Goal: Task Accomplishment & Management: Use online tool/utility

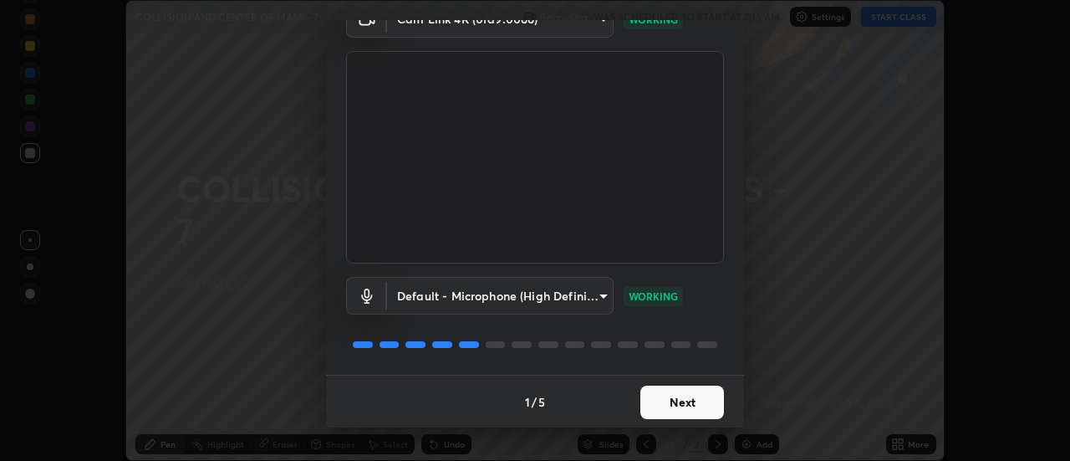
scroll to position [88, 0]
click at [696, 397] on button "Next" at bounding box center [683, 401] width 84 height 33
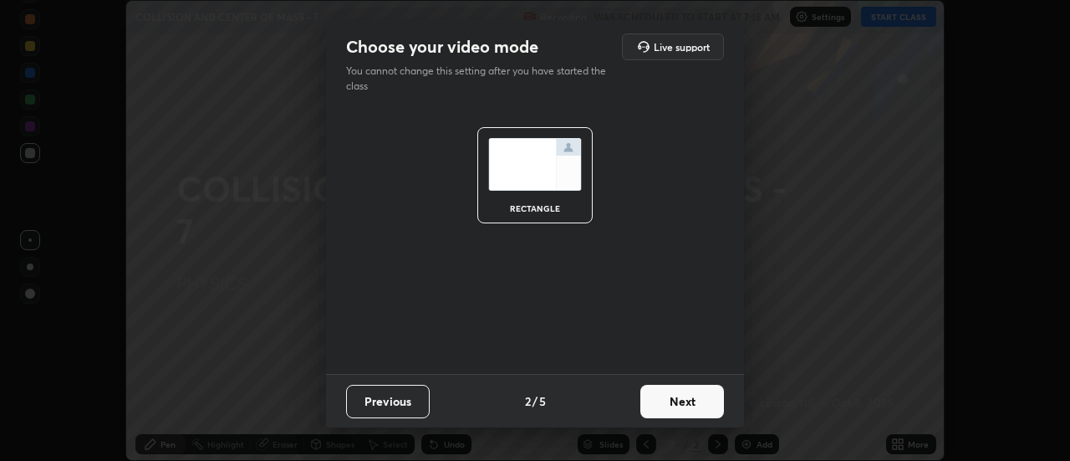
click at [695, 398] on button "Next" at bounding box center [683, 401] width 84 height 33
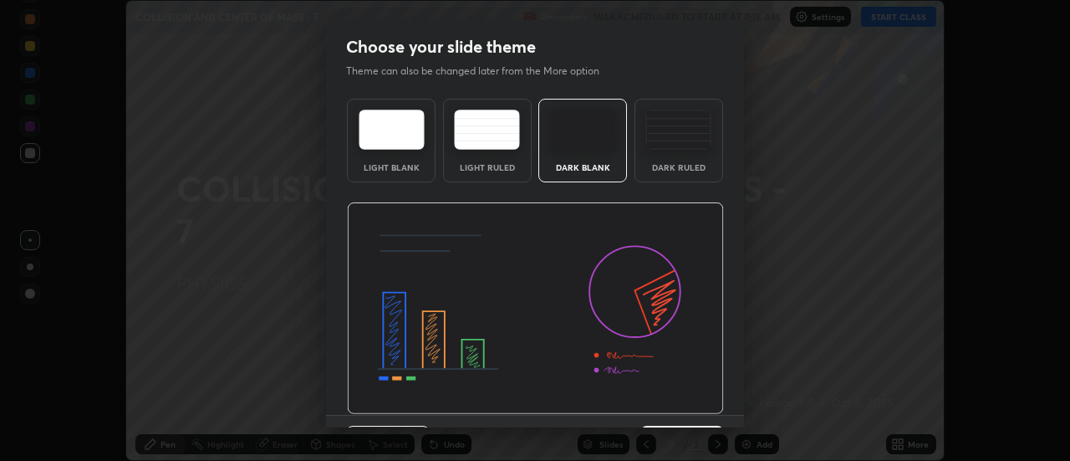
scroll to position [41, 0]
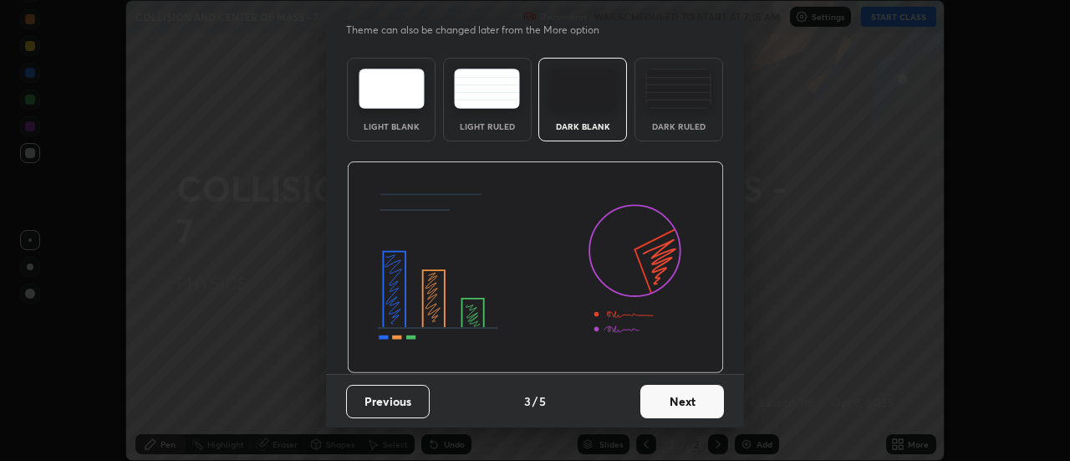
click at [686, 399] on button "Next" at bounding box center [683, 401] width 84 height 33
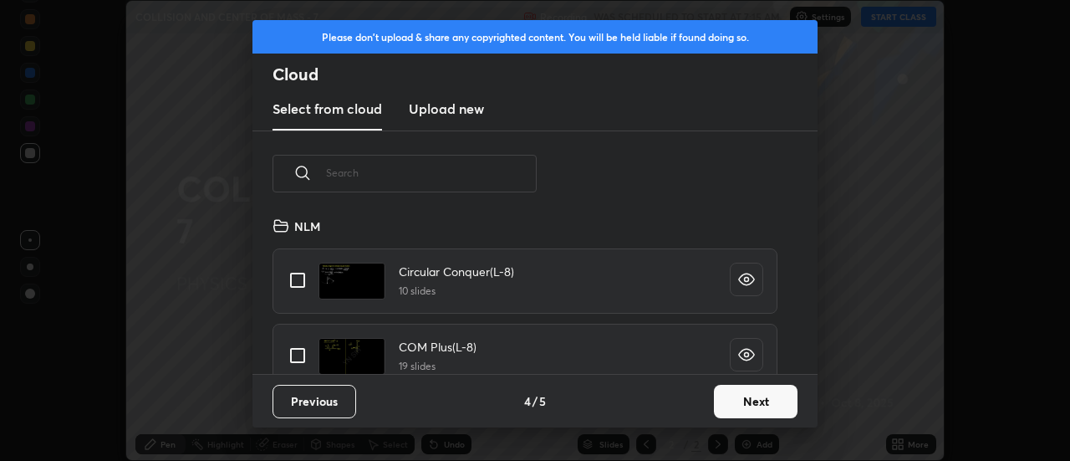
scroll to position [884, 0]
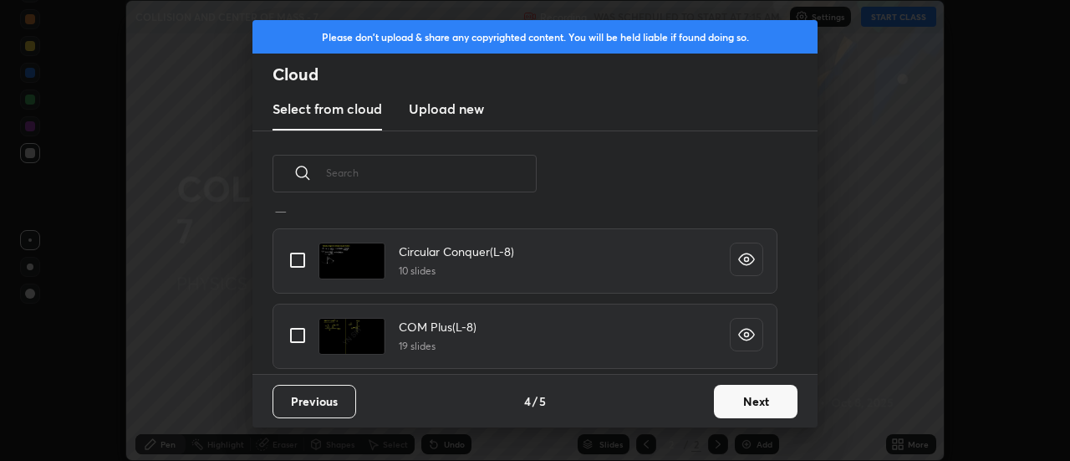
click at [298, 333] on input "grid" at bounding box center [297, 335] width 35 height 35
checkbox input "true"
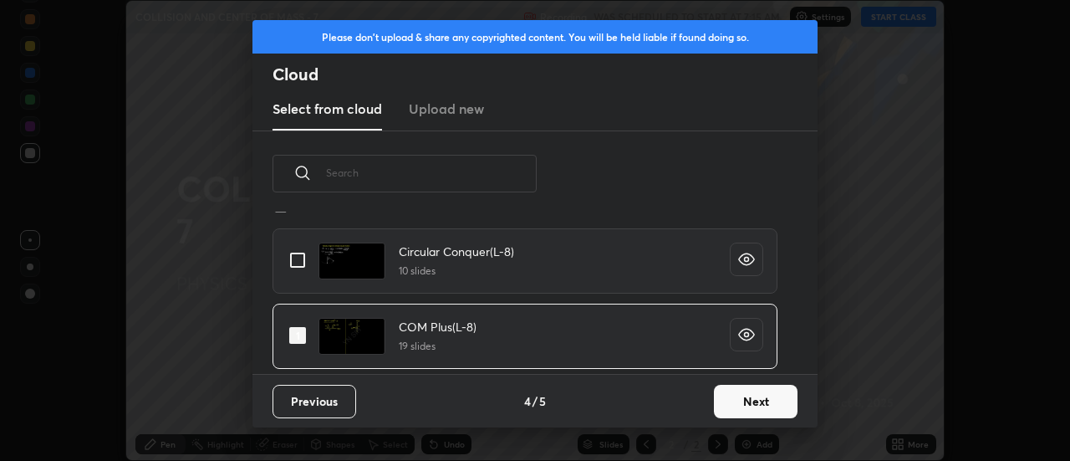
click at [753, 398] on button "Next" at bounding box center [756, 401] width 84 height 33
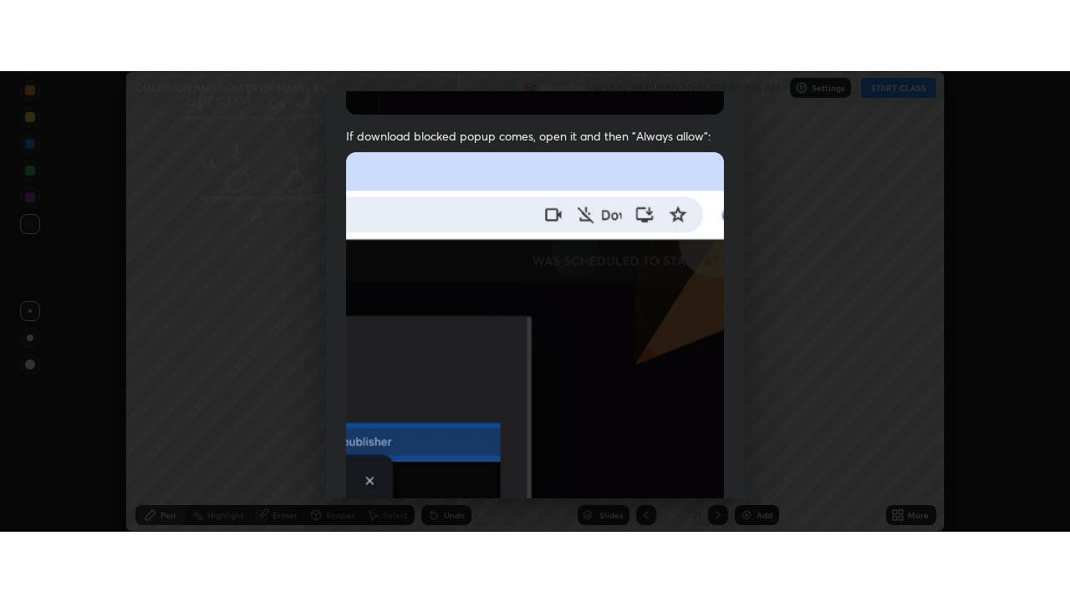
scroll to position [429, 0]
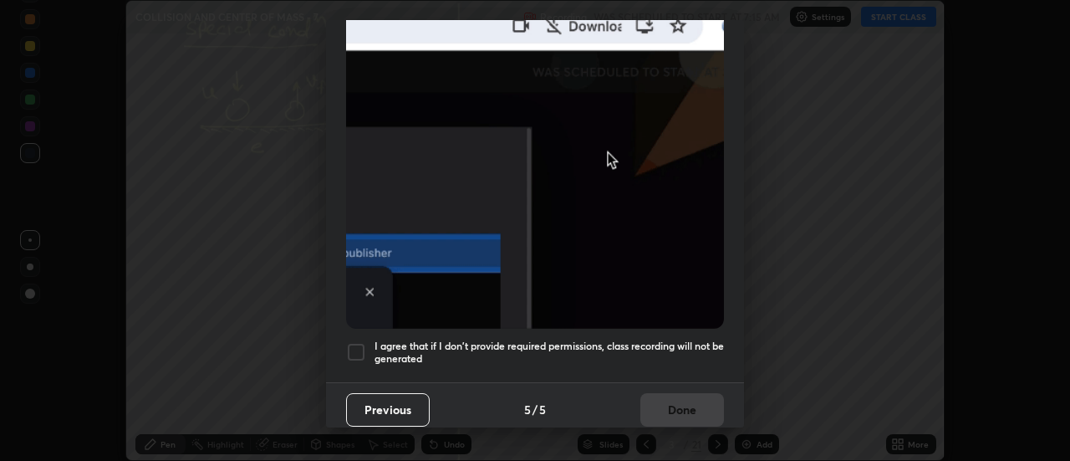
click at [354, 345] on div at bounding box center [356, 352] width 20 height 20
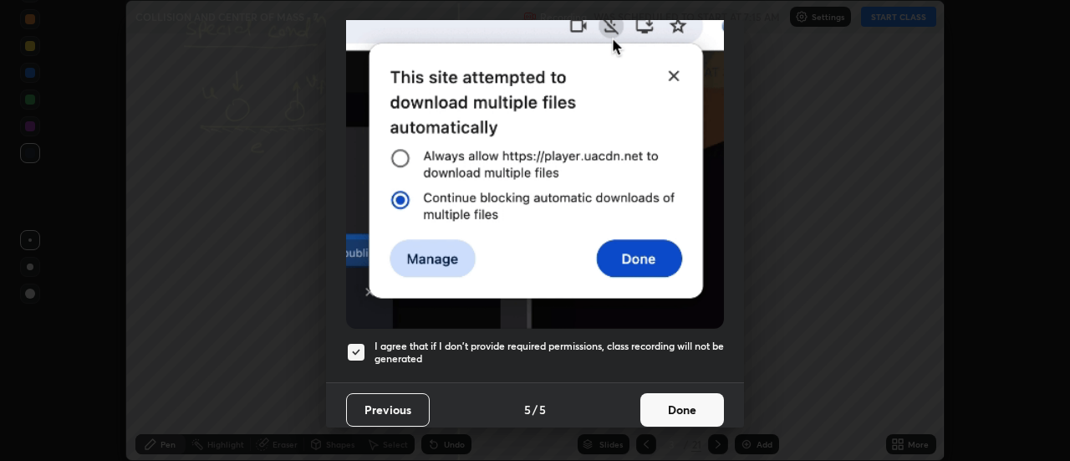
click at [665, 401] on button "Done" at bounding box center [683, 409] width 84 height 33
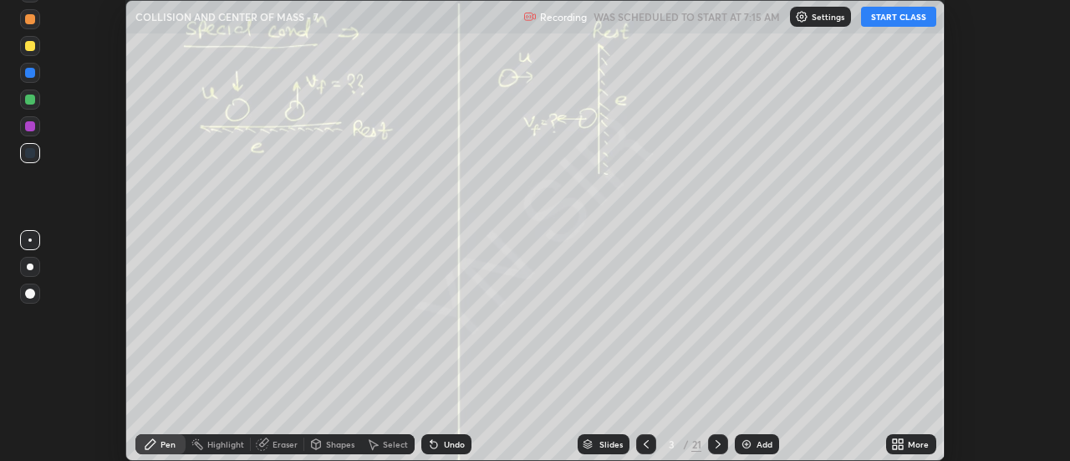
click at [901, 15] on button "START CLASS" at bounding box center [898, 17] width 75 height 20
click at [653, 444] on div at bounding box center [646, 444] width 20 height 20
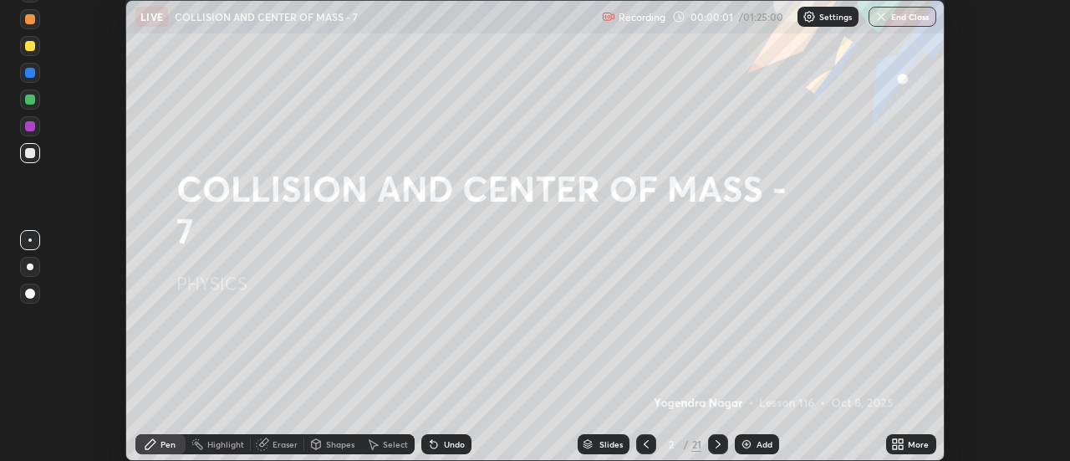
click at [896, 444] on icon at bounding box center [897, 443] width 13 height 13
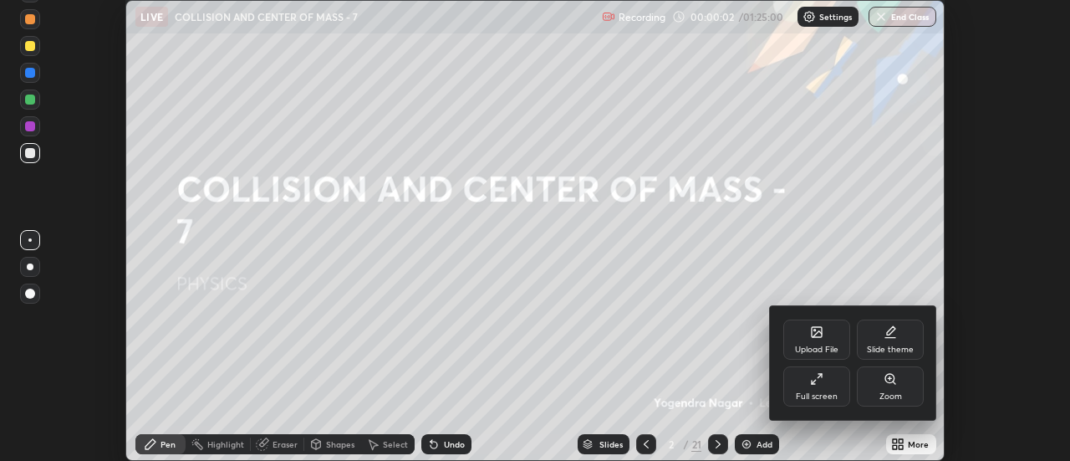
click at [831, 390] on div "Full screen" at bounding box center [817, 386] width 67 height 40
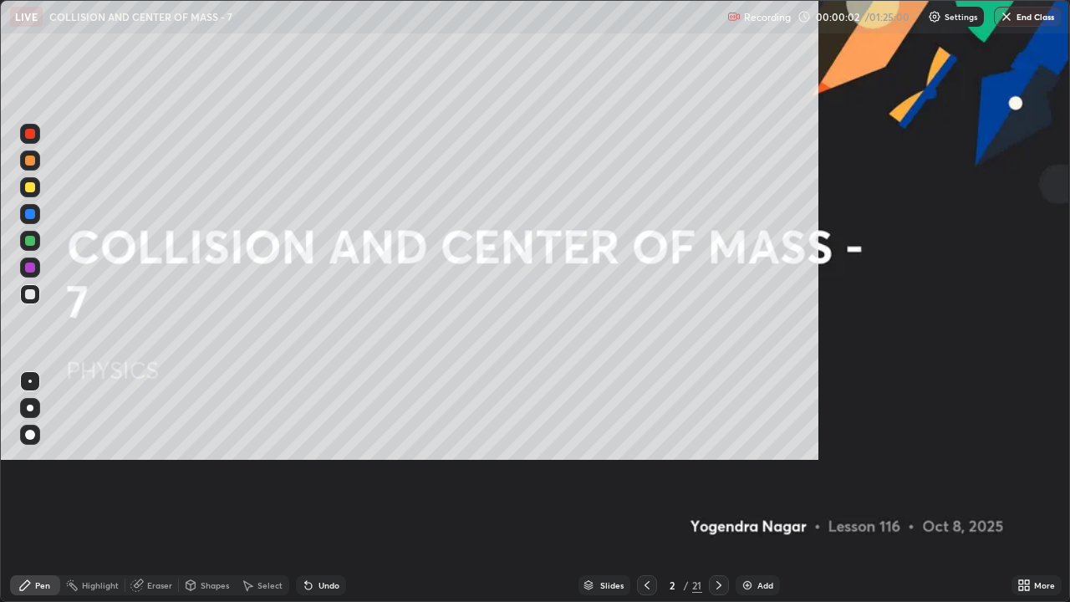
scroll to position [602, 1070]
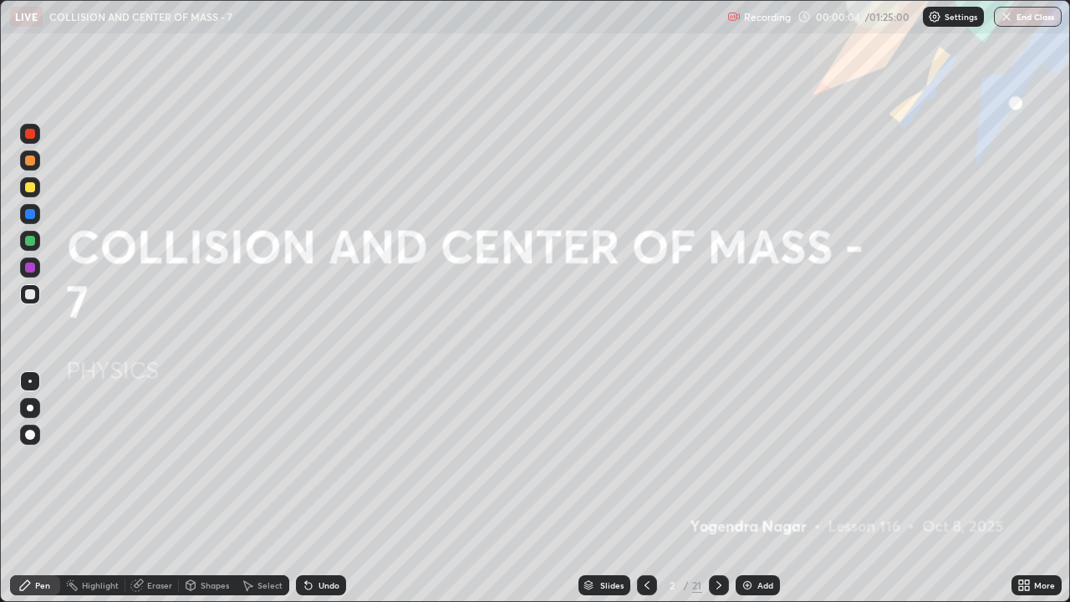
click at [769, 460] on div "Add" at bounding box center [766, 585] width 16 height 8
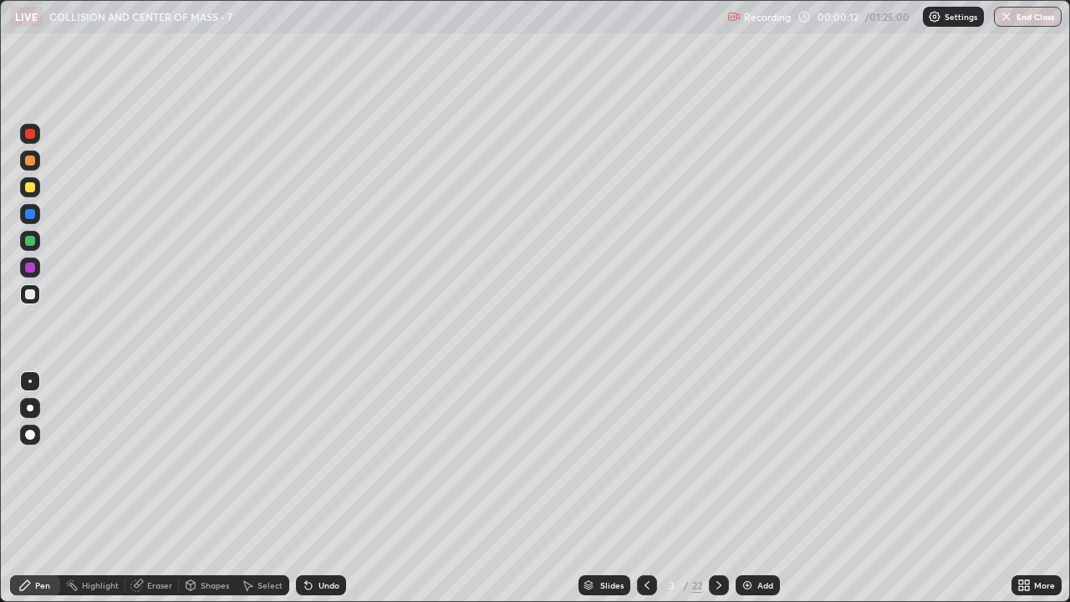
click at [30, 408] on div at bounding box center [30, 408] width 7 height 7
click at [31, 187] on div at bounding box center [30, 187] width 10 height 10
click at [1027, 460] on icon at bounding box center [1027, 582] width 4 height 4
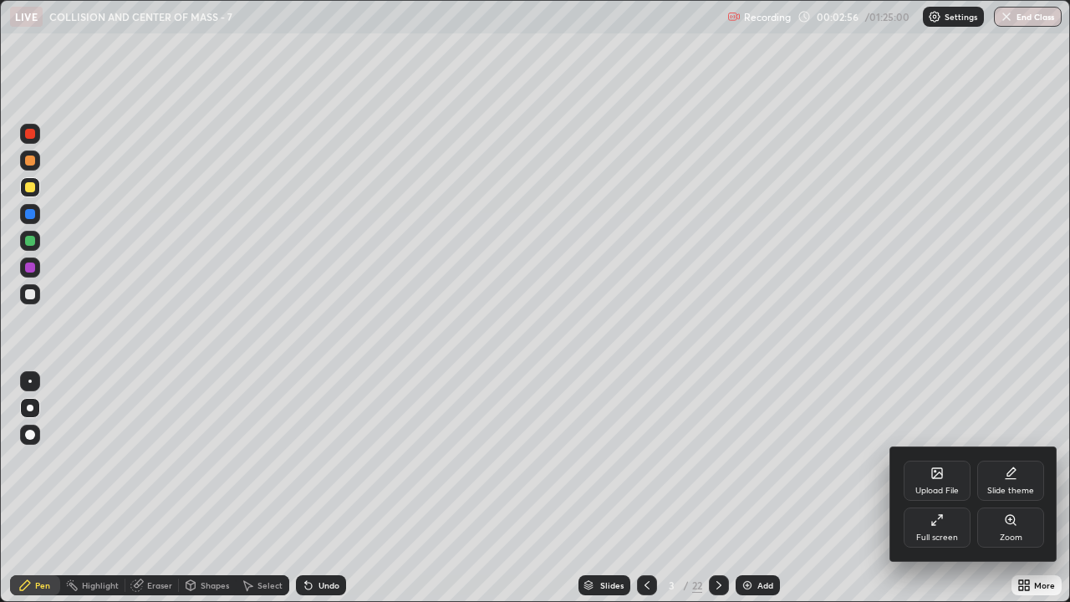
click at [1010, 460] on icon at bounding box center [1010, 519] width 13 height 13
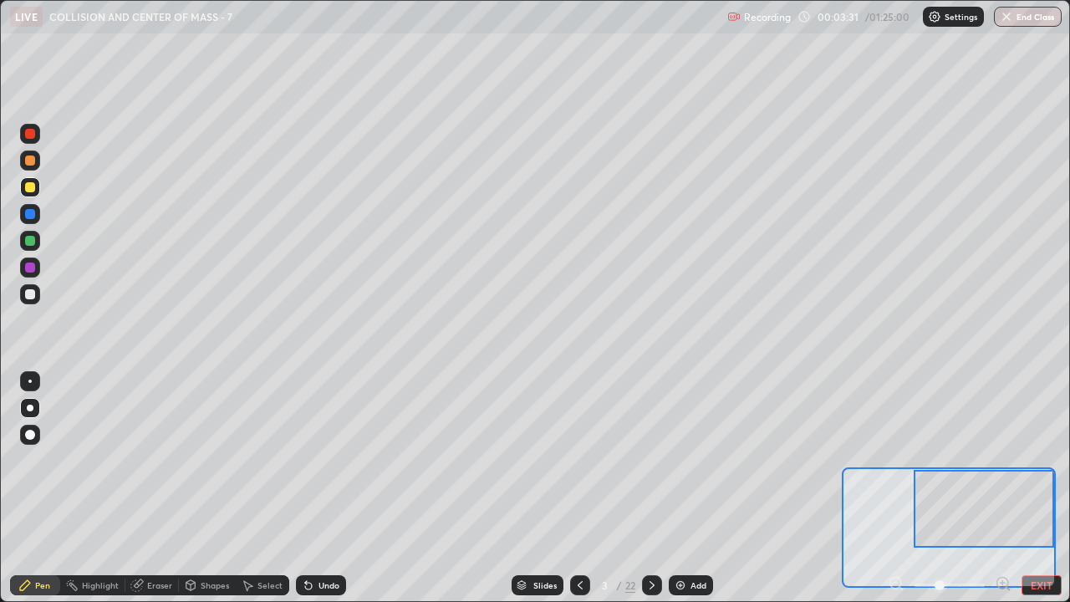
click at [1039, 460] on button "EXIT" at bounding box center [1042, 585] width 40 height 20
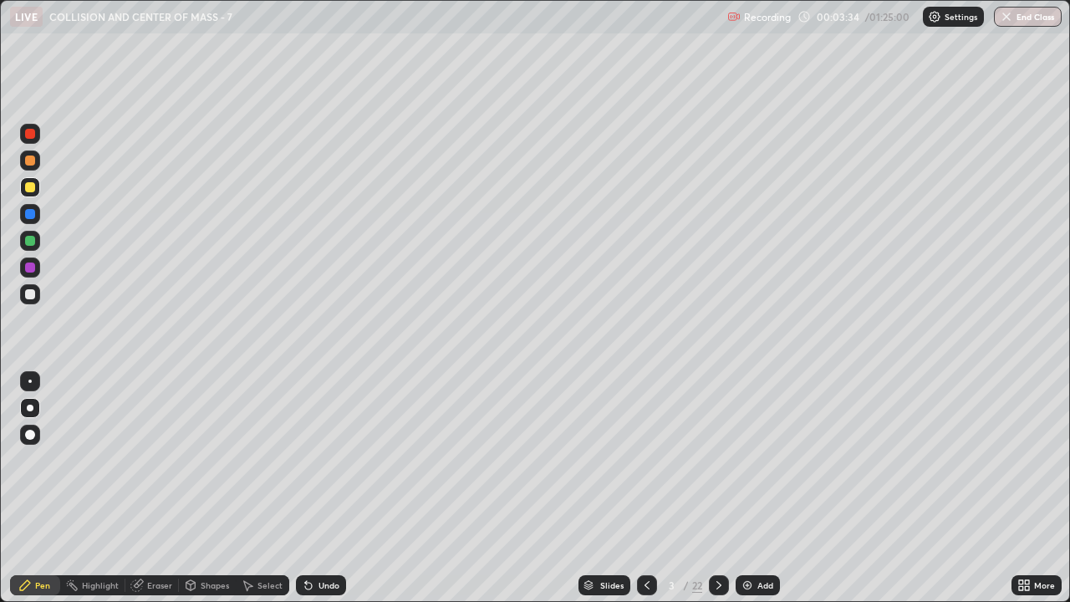
click at [718, 460] on icon at bounding box center [718, 585] width 13 height 13
click at [33, 165] on div at bounding box center [30, 161] width 10 height 10
click at [324, 460] on div "Undo" at bounding box center [321, 585] width 50 height 20
click at [321, 460] on div "Undo" at bounding box center [321, 585] width 50 height 20
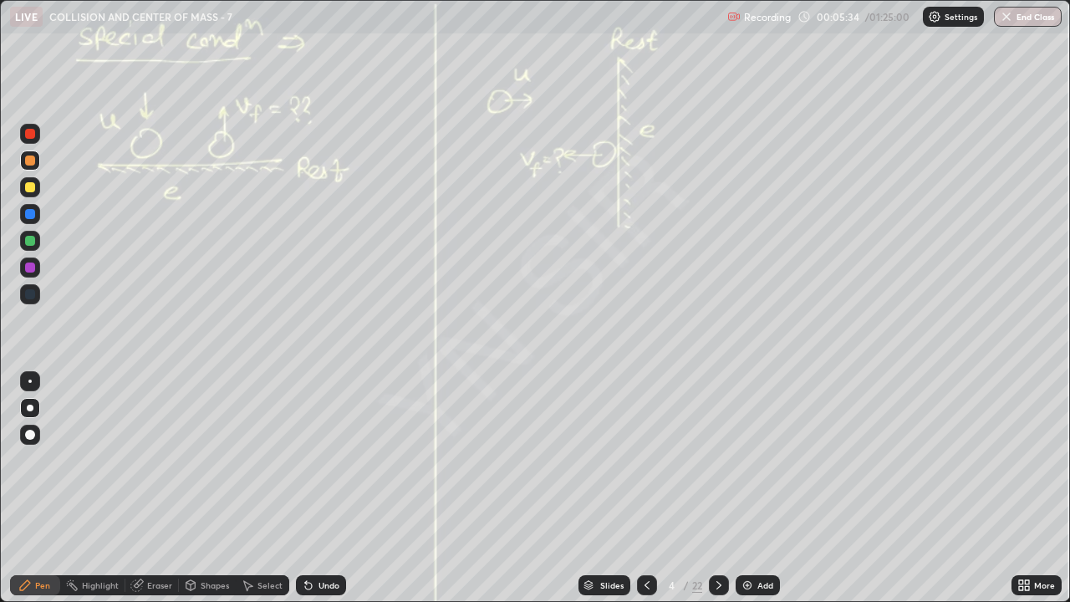
click at [321, 460] on div "Undo" at bounding box center [329, 585] width 21 height 8
click at [326, 460] on div "Undo" at bounding box center [329, 585] width 21 height 8
click at [715, 460] on div at bounding box center [719, 585] width 20 height 20
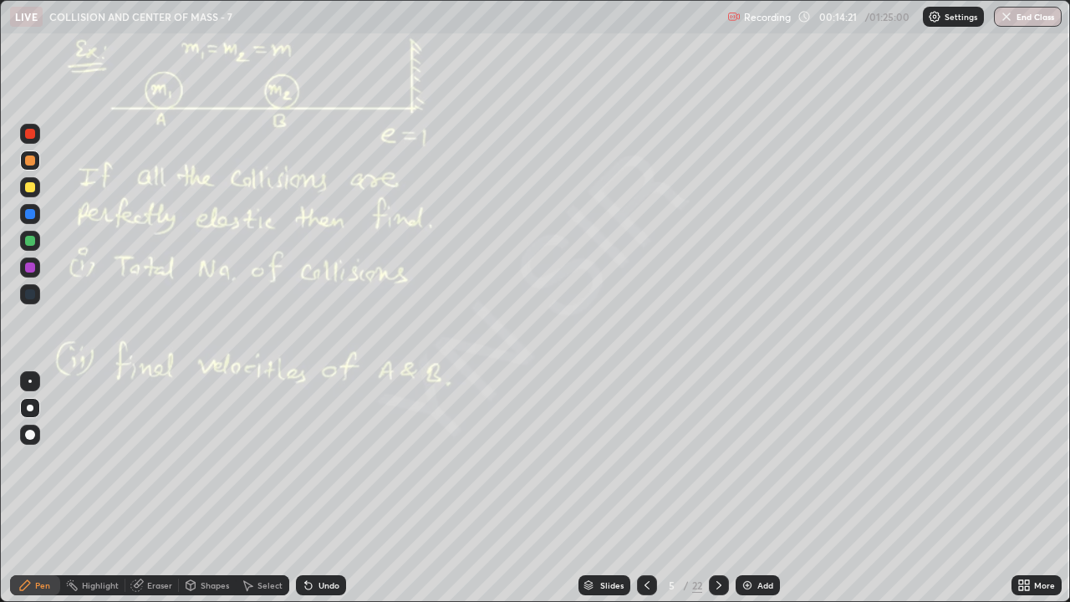
click at [758, 460] on div "Add" at bounding box center [758, 585] width 44 height 20
click at [324, 460] on div "Undo" at bounding box center [321, 585] width 50 height 20
click at [30, 159] on div at bounding box center [30, 161] width 10 height 10
click at [31, 190] on div at bounding box center [30, 187] width 10 height 10
click at [29, 187] on div at bounding box center [30, 187] width 10 height 10
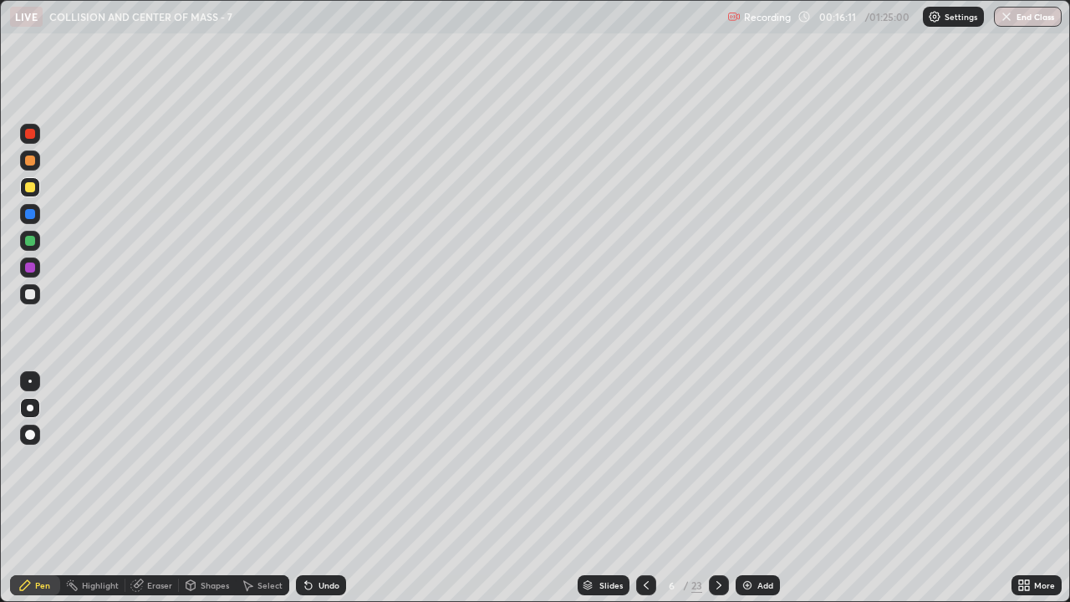
click at [33, 186] on div at bounding box center [30, 187] width 10 height 10
click at [325, 460] on div "Undo" at bounding box center [329, 585] width 21 height 8
click at [329, 460] on div "Undo" at bounding box center [329, 585] width 21 height 8
click at [277, 460] on div "Select" at bounding box center [270, 585] width 25 height 8
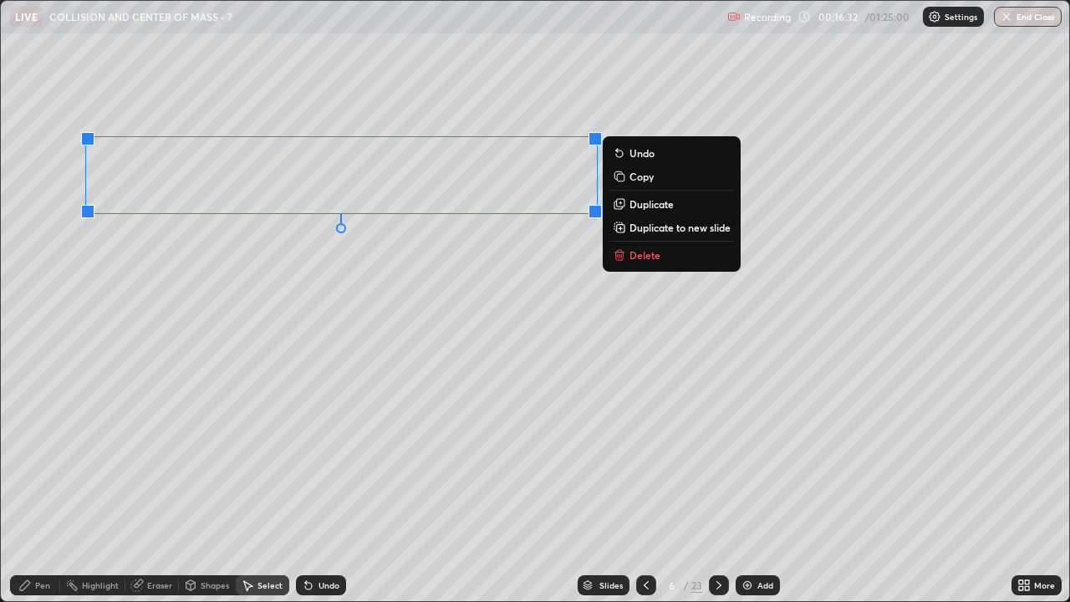
click at [640, 202] on p "Duplicate" at bounding box center [652, 203] width 44 height 13
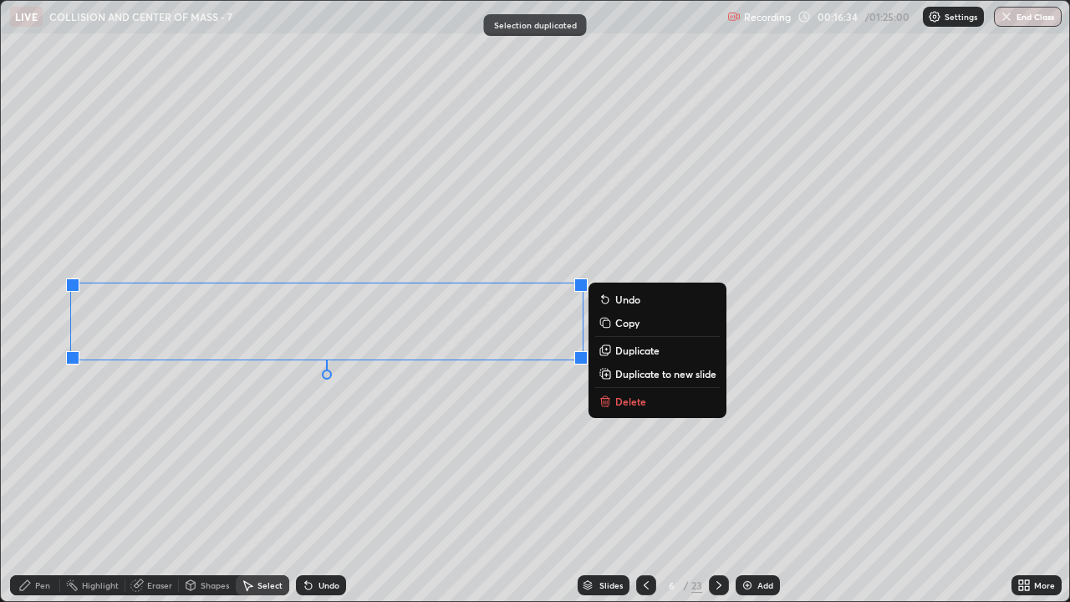
click at [427, 460] on div "0 ° Undo Copy Duplicate Duplicate to new slide Delete" at bounding box center [535, 301] width 1069 height 600
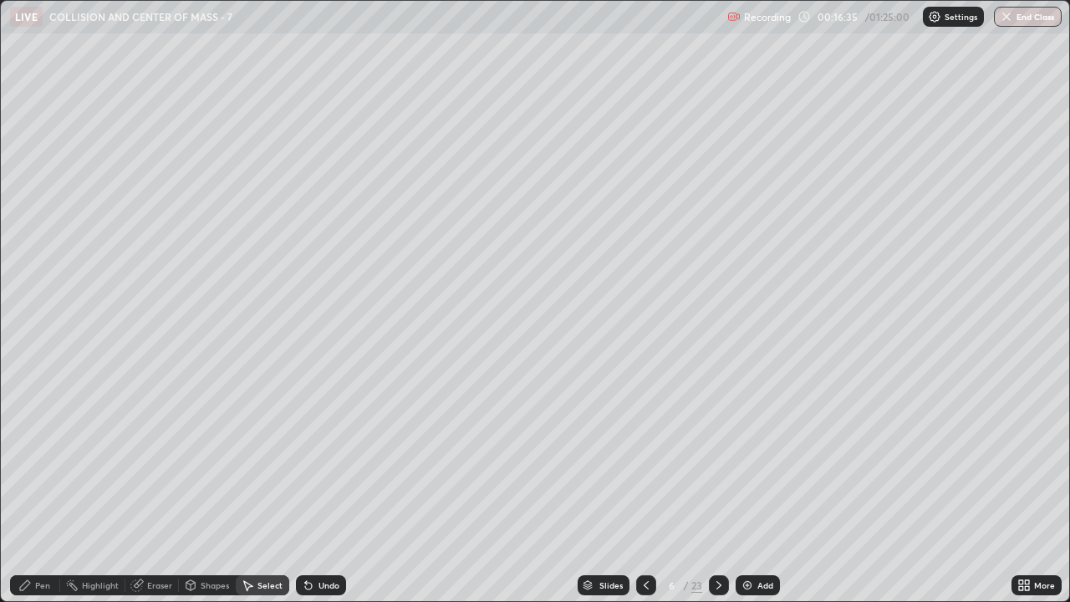
click at [55, 460] on div "Pen" at bounding box center [35, 585] width 50 height 20
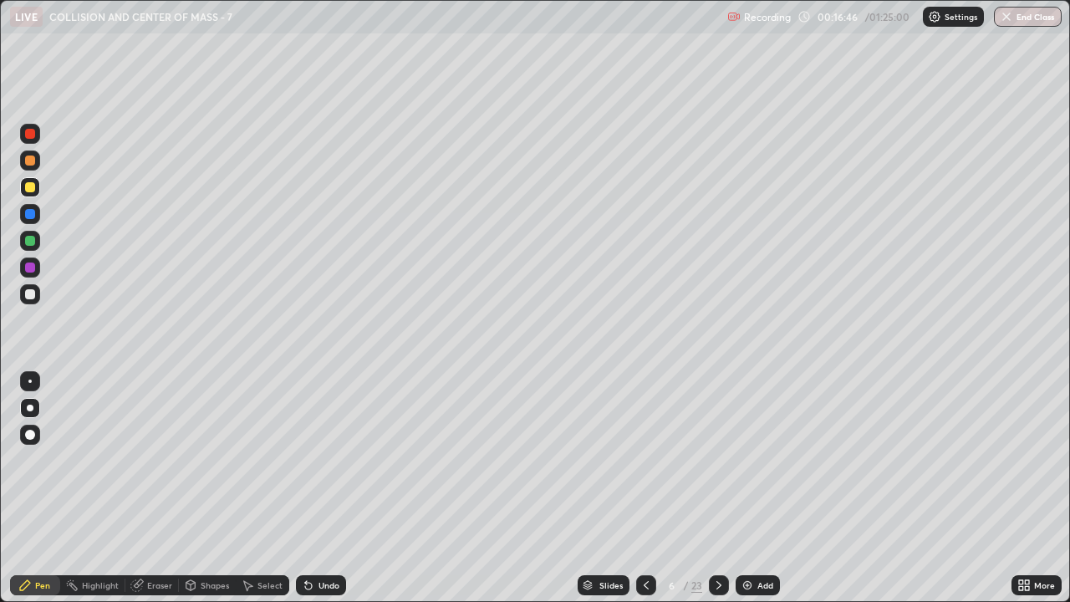
click at [157, 460] on div "Eraser" at bounding box center [159, 585] width 25 height 8
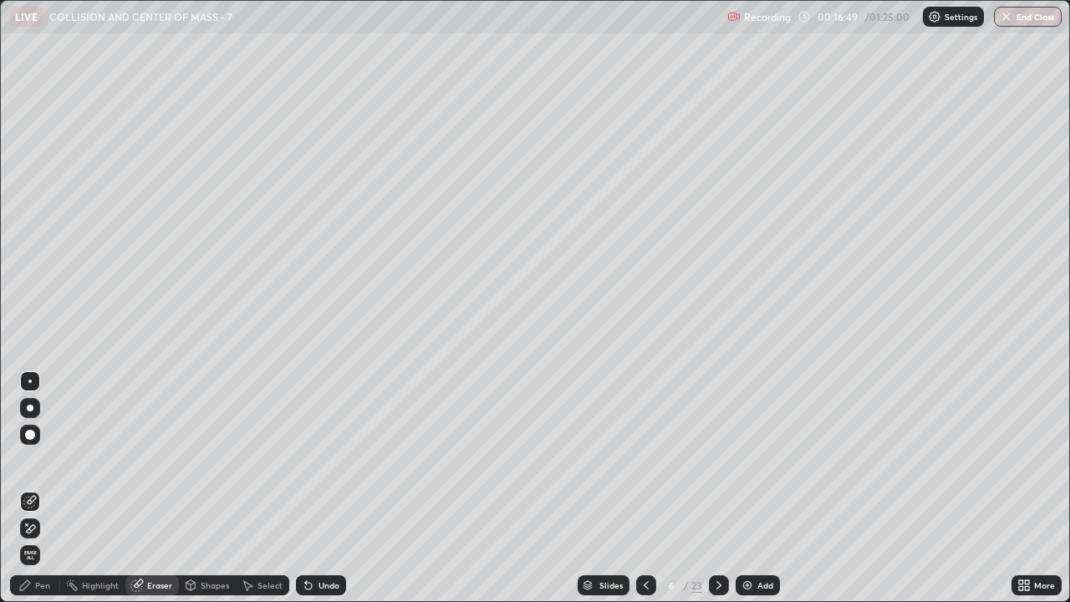
click at [45, 460] on div "Pen" at bounding box center [42, 585] width 15 height 8
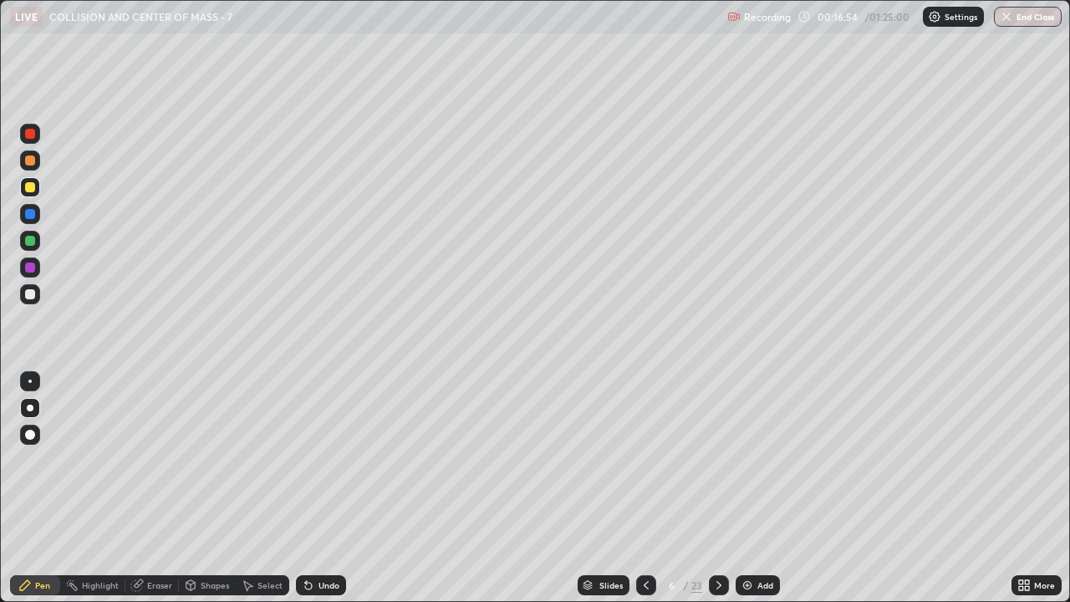
click at [327, 460] on div "Undo" at bounding box center [321, 585] width 50 height 20
click at [37, 270] on div at bounding box center [30, 268] width 20 height 20
click at [37, 240] on div at bounding box center [30, 241] width 20 height 20
click at [330, 460] on div "Undo" at bounding box center [329, 585] width 21 height 8
click at [719, 460] on icon at bounding box center [719, 585] width 5 height 8
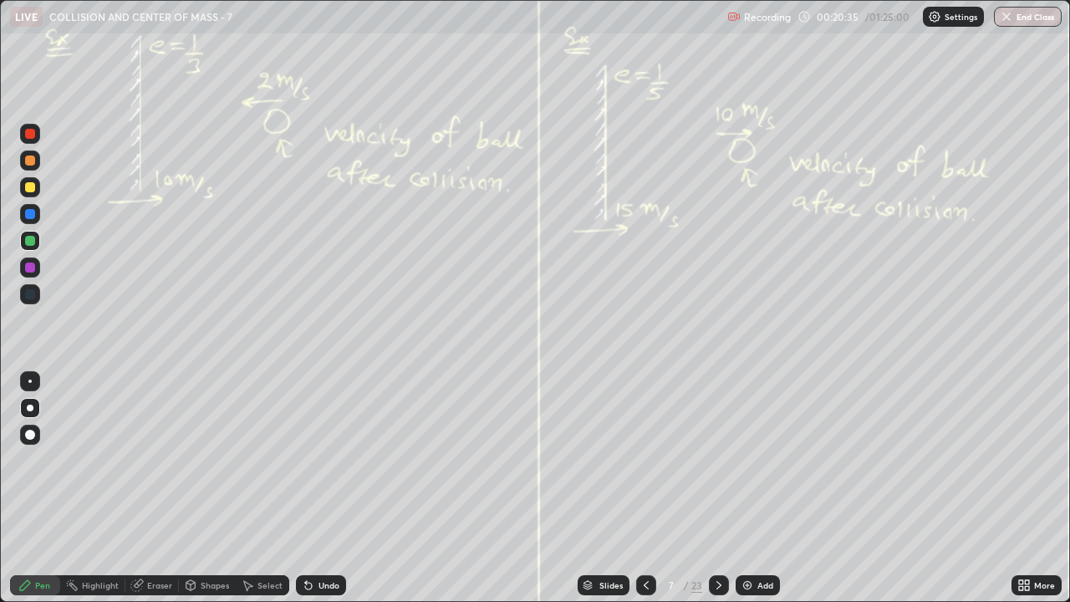
click at [645, 460] on icon at bounding box center [646, 585] width 13 height 13
click at [718, 460] on icon at bounding box center [718, 585] width 13 height 13
click at [336, 460] on div "Undo" at bounding box center [321, 585] width 50 height 20
click at [319, 460] on div "Undo" at bounding box center [329, 585] width 21 height 8
click at [720, 460] on icon at bounding box center [719, 585] width 5 height 8
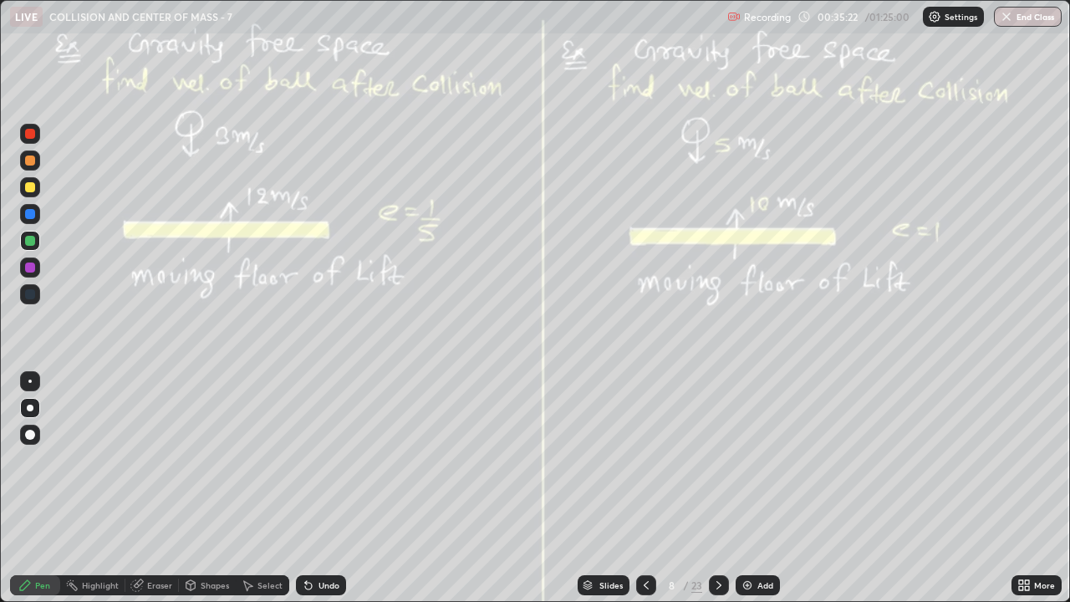
click at [763, 460] on div "Add" at bounding box center [766, 585] width 16 height 8
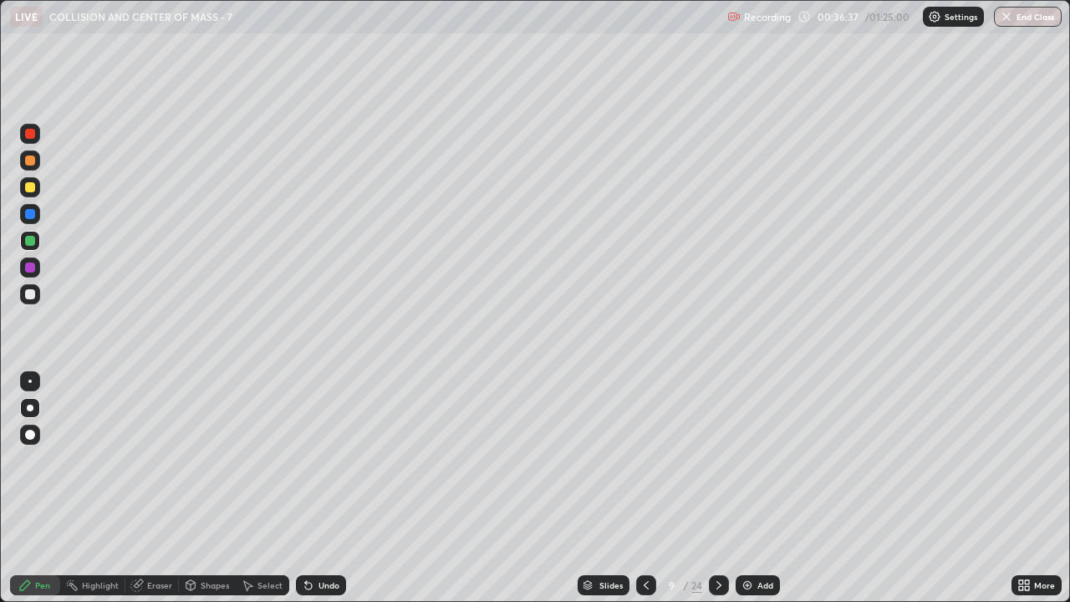
click at [32, 297] on div at bounding box center [30, 294] width 10 height 10
click at [39, 192] on div at bounding box center [30, 187] width 20 height 27
click at [719, 460] on icon at bounding box center [719, 585] width 5 height 8
click at [319, 460] on div "Undo" at bounding box center [329, 585] width 21 height 8
click at [331, 460] on div "Undo" at bounding box center [321, 585] width 50 height 20
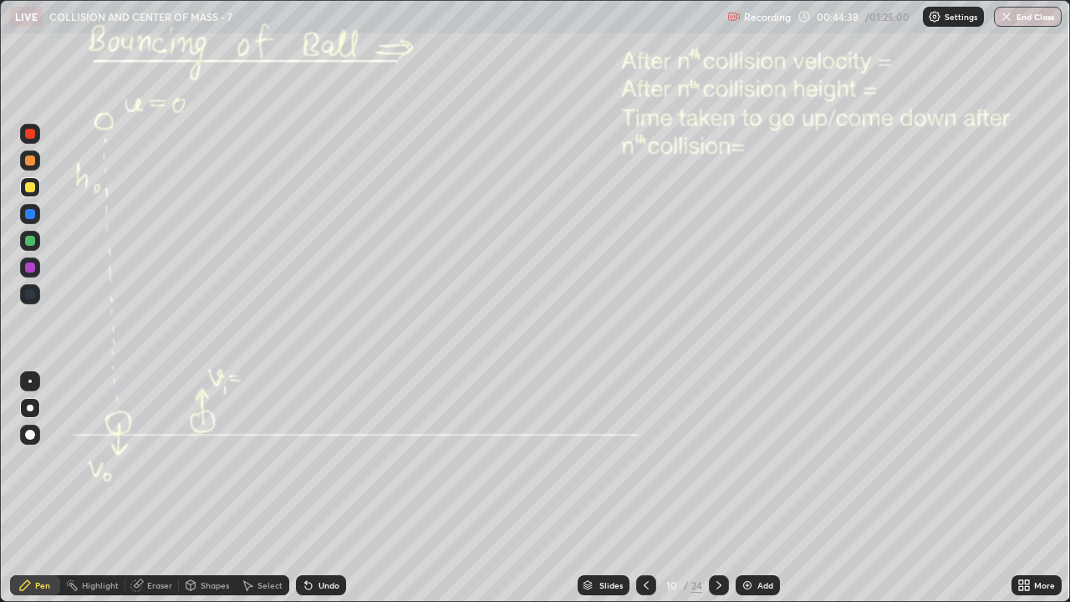
click at [328, 460] on div "Undo" at bounding box center [329, 585] width 21 height 8
click at [718, 460] on icon at bounding box center [718, 585] width 13 height 13
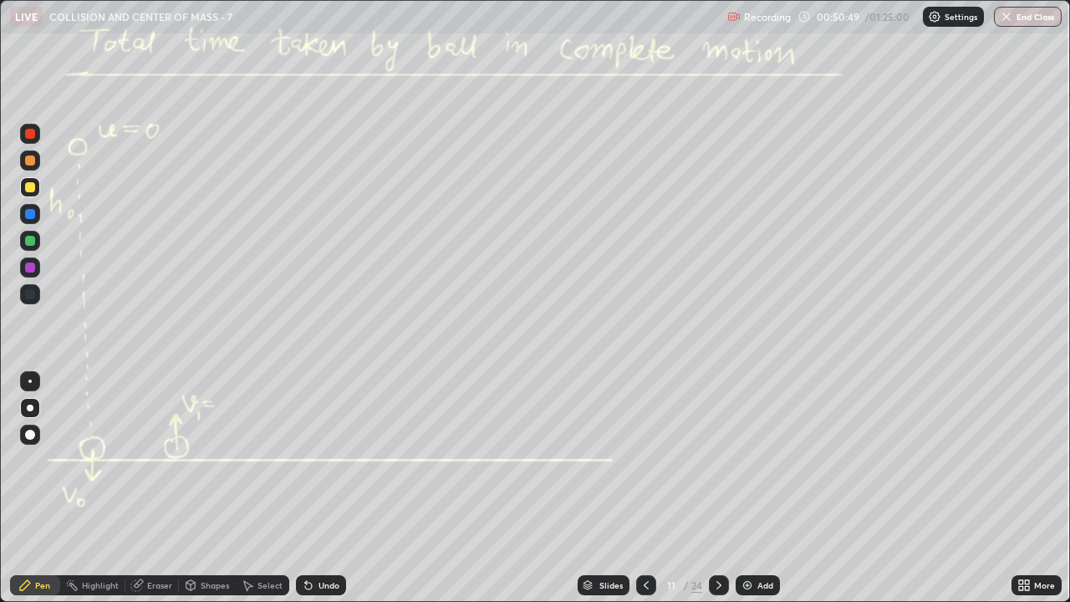
click at [719, 460] on icon at bounding box center [718, 585] width 13 height 13
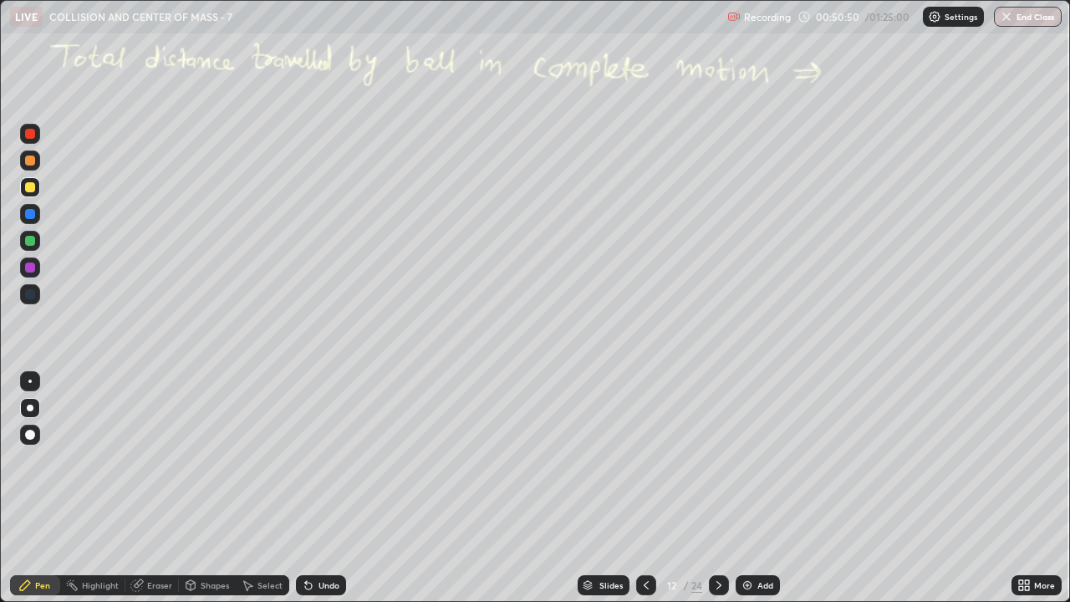
click at [724, 460] on div at bounding box center [719, 585] width 20 height 20
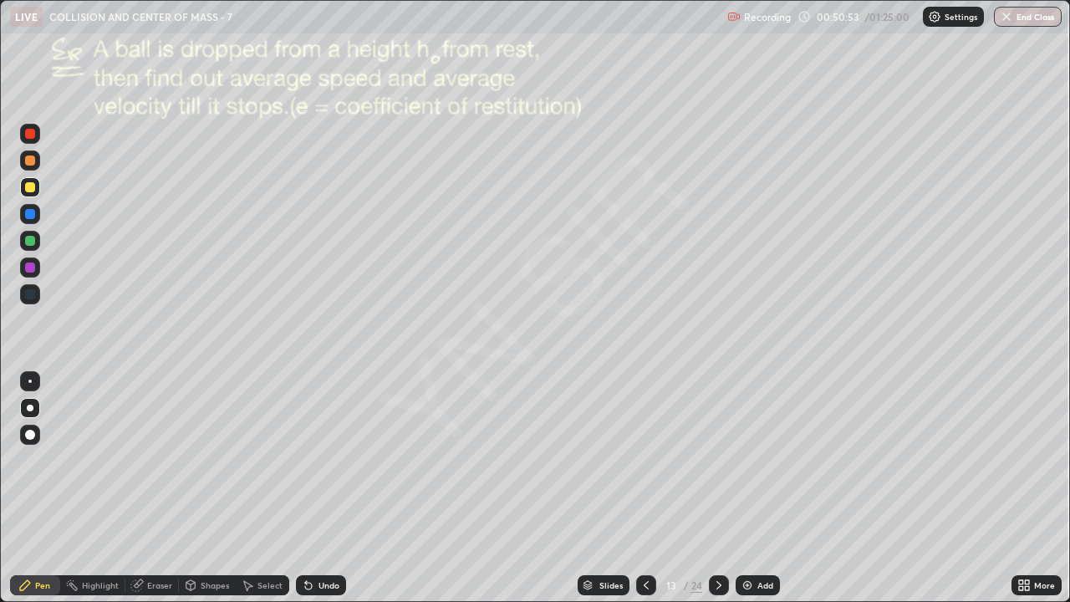
click at [716, 460] on div at bounding box center [719, 585] width 20 height 20
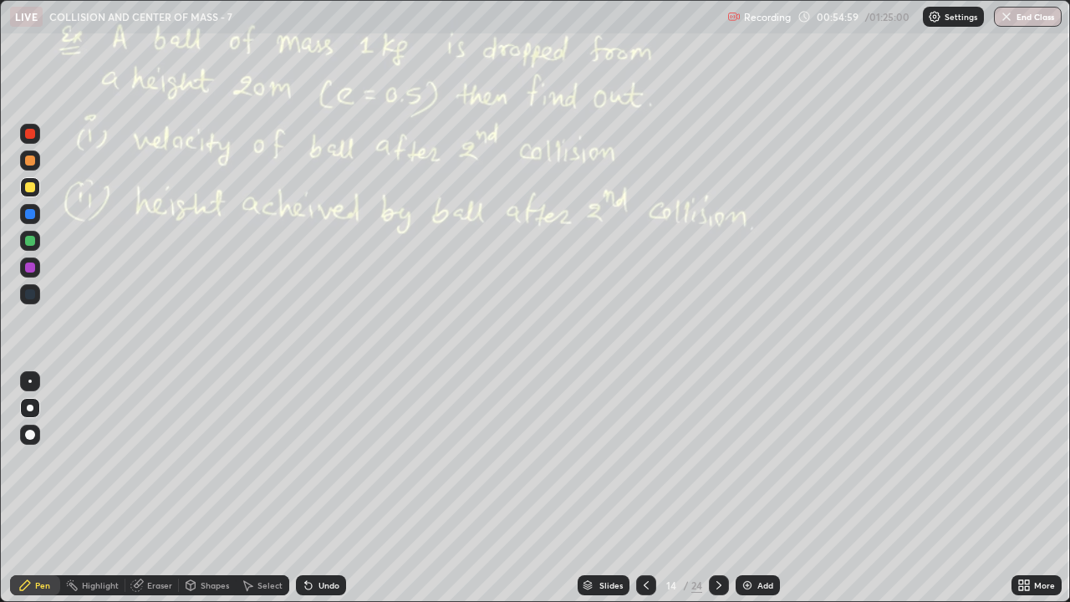
click at [646, 460] on icon at bounding box center [646, 585] width 13 height 13
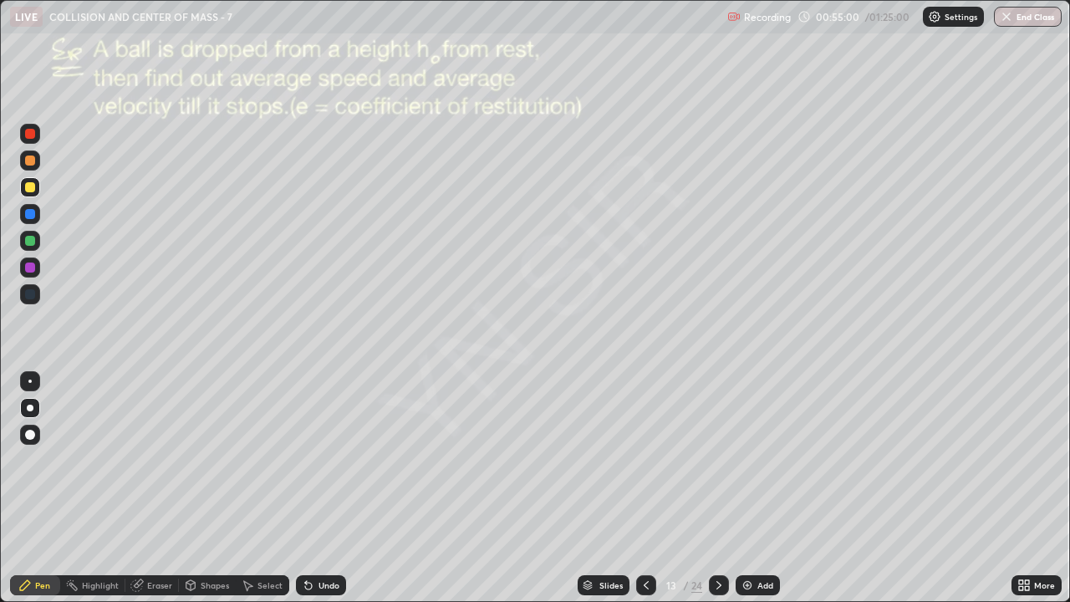
click at [646, 460] on icon at bounding box center [646, 585] width 5 height 8
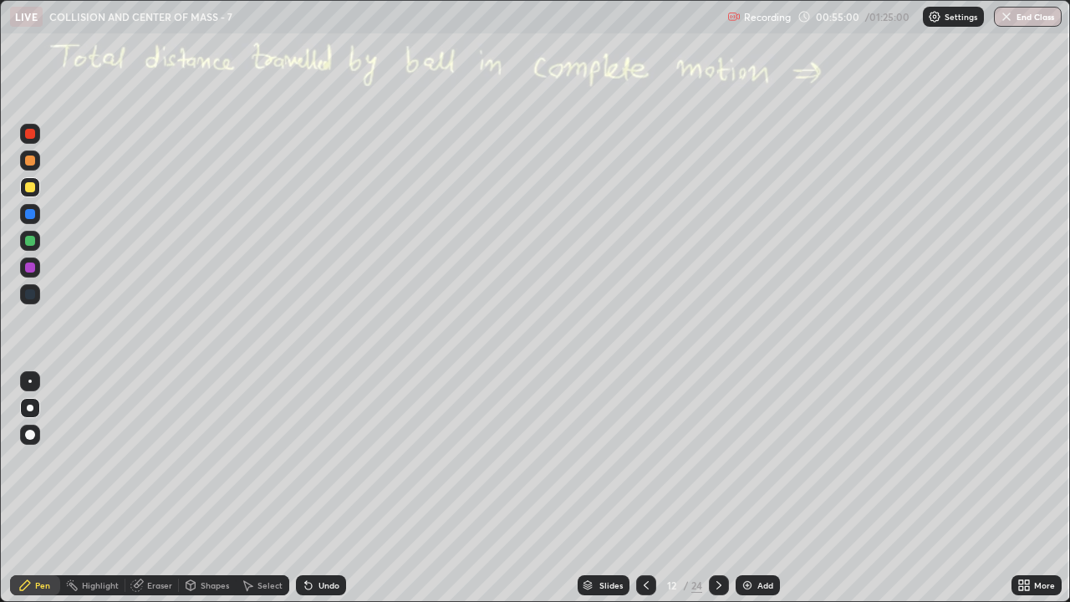
click at [646, 460] on icon at bounding box center [646, 585] width 13 height 13
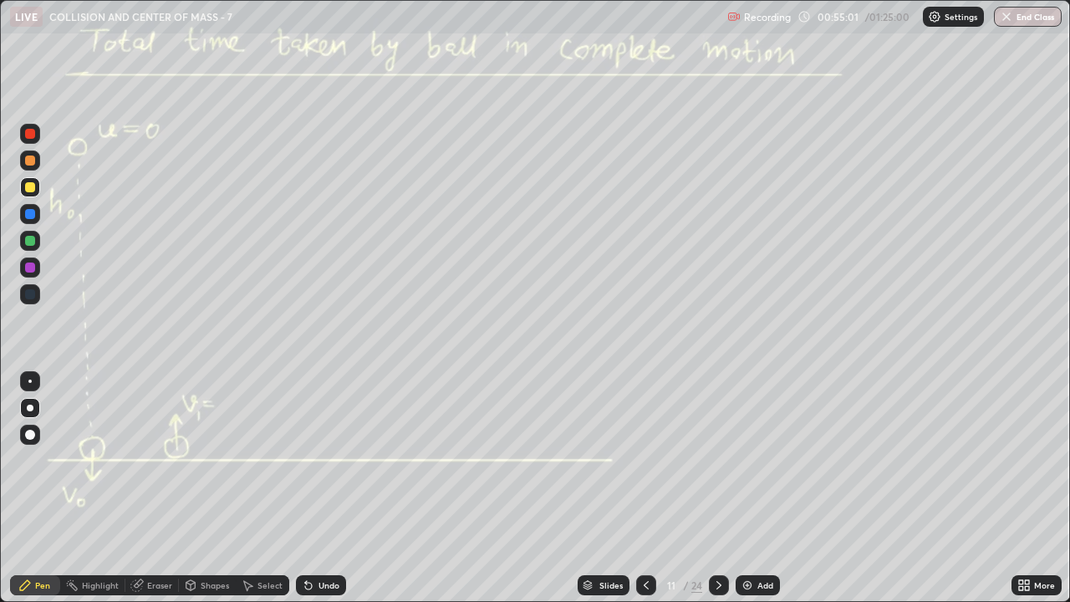
click at [646, 460] on icon at bounding box center [646, 585] width 13 height 13
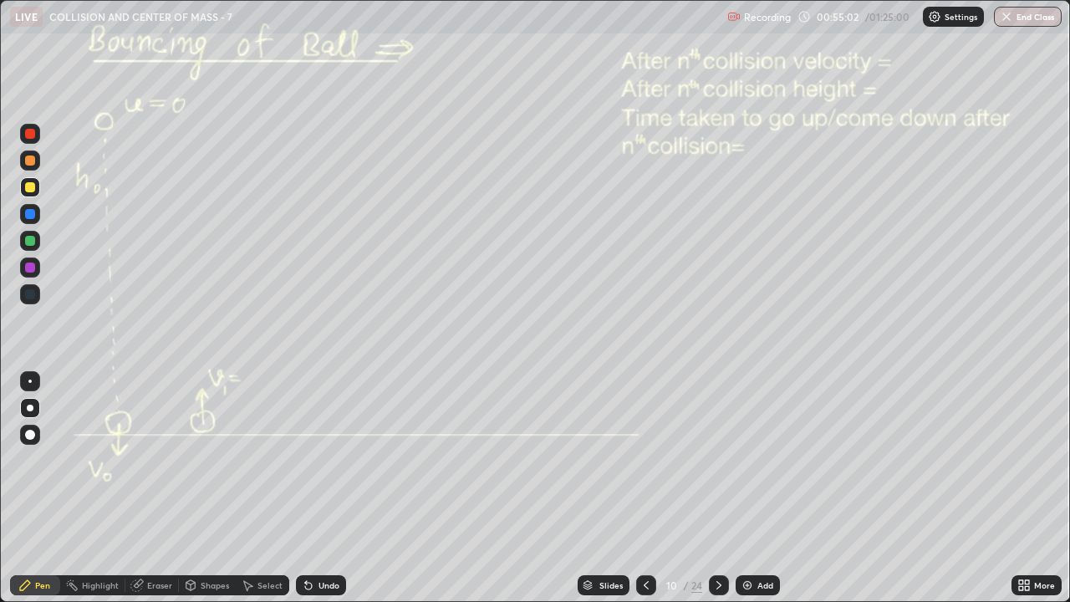
click at [718, 460] on icon at bounding box center [718, 585] width 13 height 13
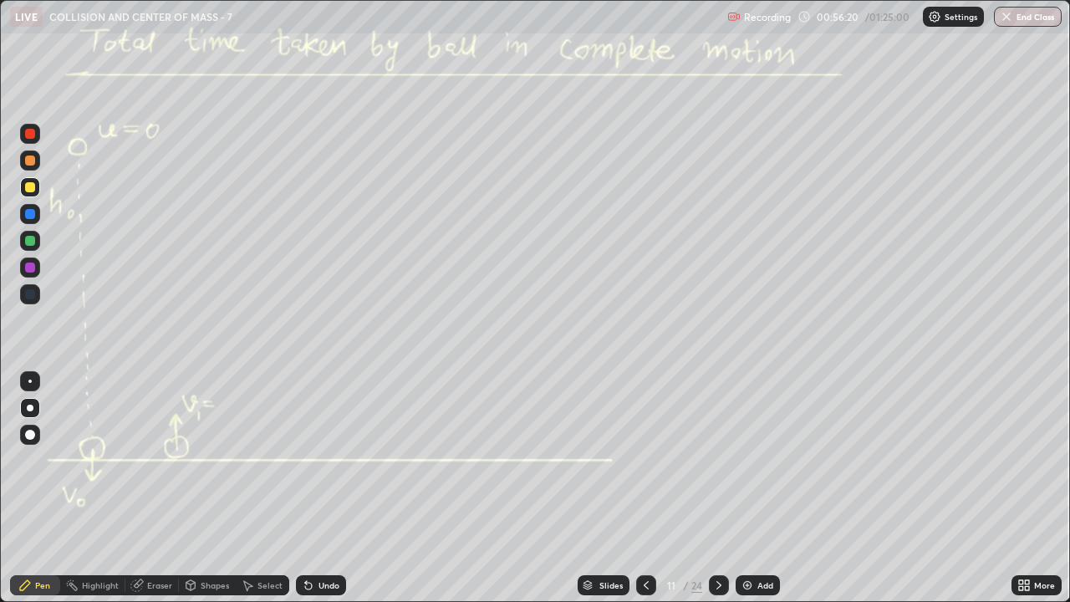
click at [326, 460] on div "Undo" at bounding box center [329, 585] width 21 height 8
click at [336, 460] on div "Undo" at bounding box center [321, 585] width 50 height 20
click at [336, 460] on div "Undo" at bounding box center [329, 585] width 21 height 8
click at [332, 460] on div "Undo" at bounding box center [321, 585] width 50 height 20
click at [334, 460] on div "Undo" at bounding box center [329, 585] width 21 height 8
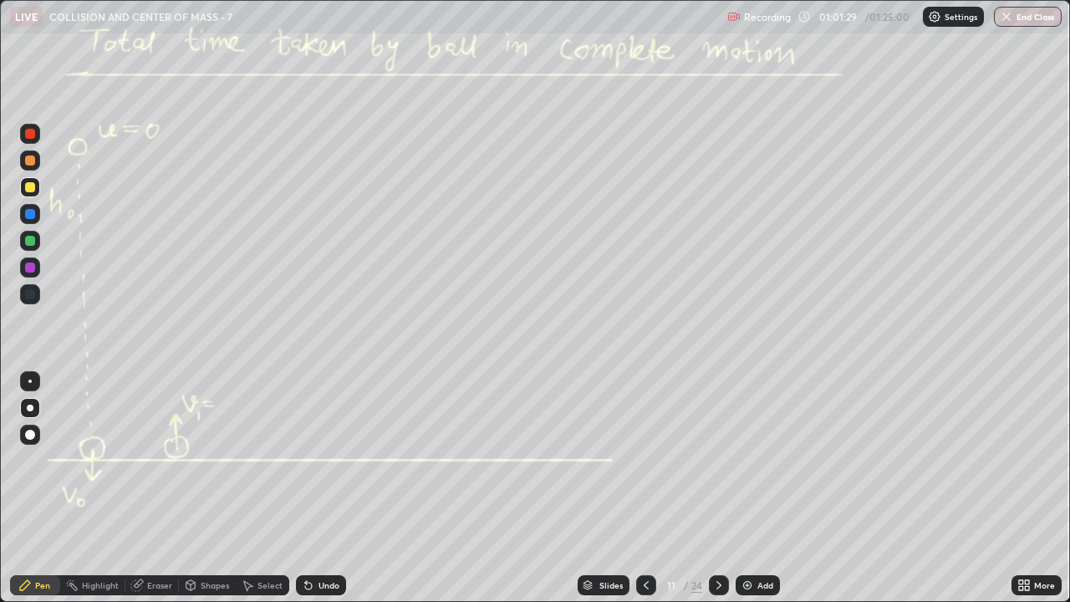
click at [333, 460] on div "Undo" at bounding box center [329, 585] width 21 height 8
click at [331, 460] on div "Undo" at bounding box center [329, 585] width 21 height 8
click at [718, 460] on icon at bounding box center [718, 585] width 13 height 13
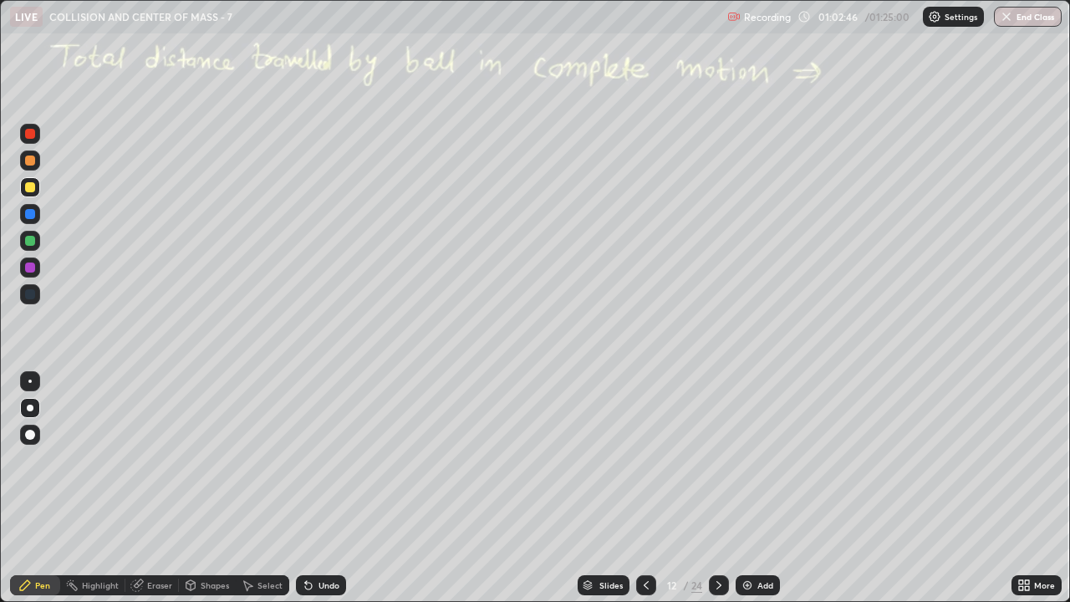
click at [337, 460] on div "Undo" at bounding box center [329, 585] width 21 height 8
click at [645, 460] on icon at bounding box center [646, 585] width 13 height 13
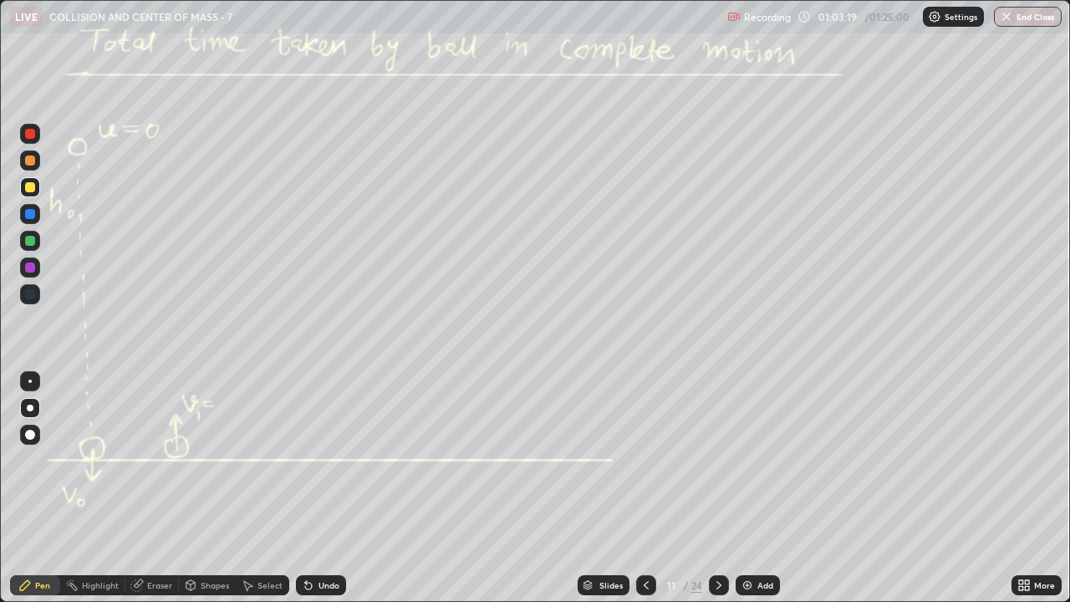
click at [720, 460] on icon at bounding box center [718, 585] width 13 height 13
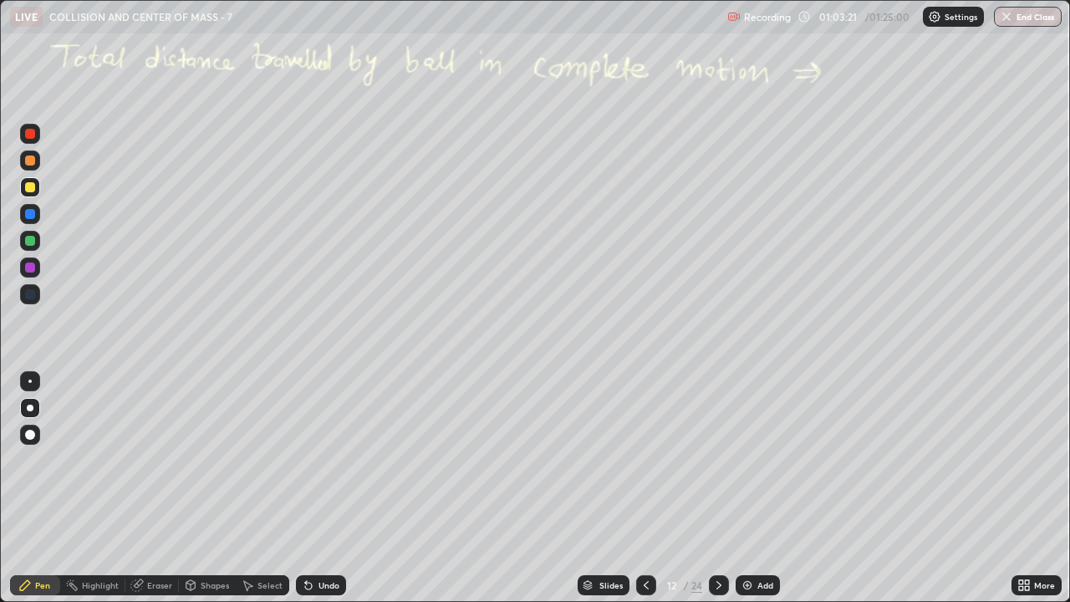
click at [645, 460] on icon at bounding box center [646, 585] width 13 height 13
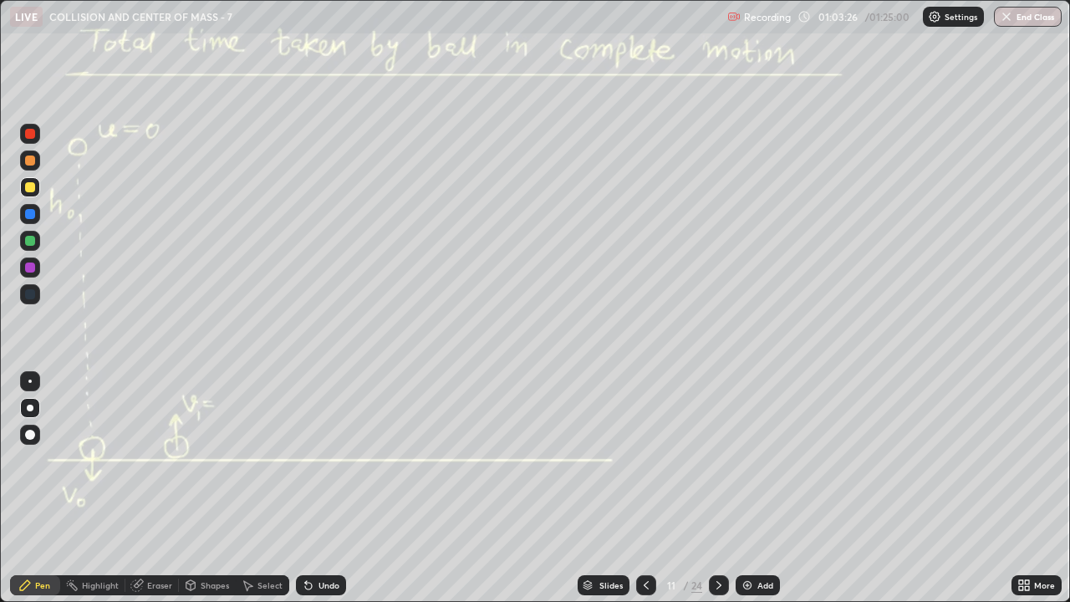
click at [718, 460] on icon at bounding box center [718, 585] width 13 height 13
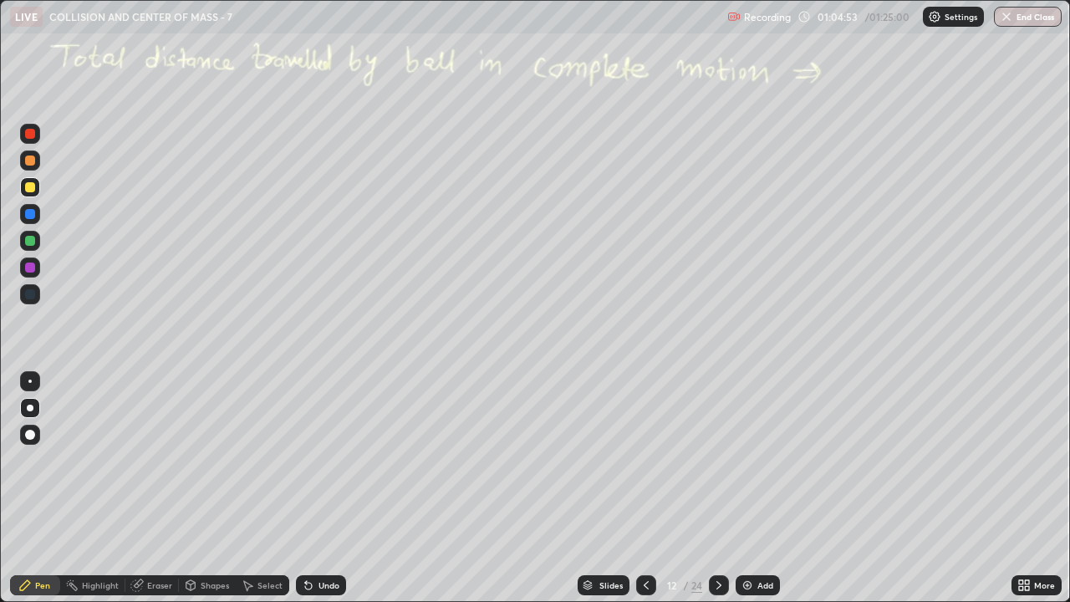
click at [718, 460] on icon at bounding box center [718, 585] width 13 height 13
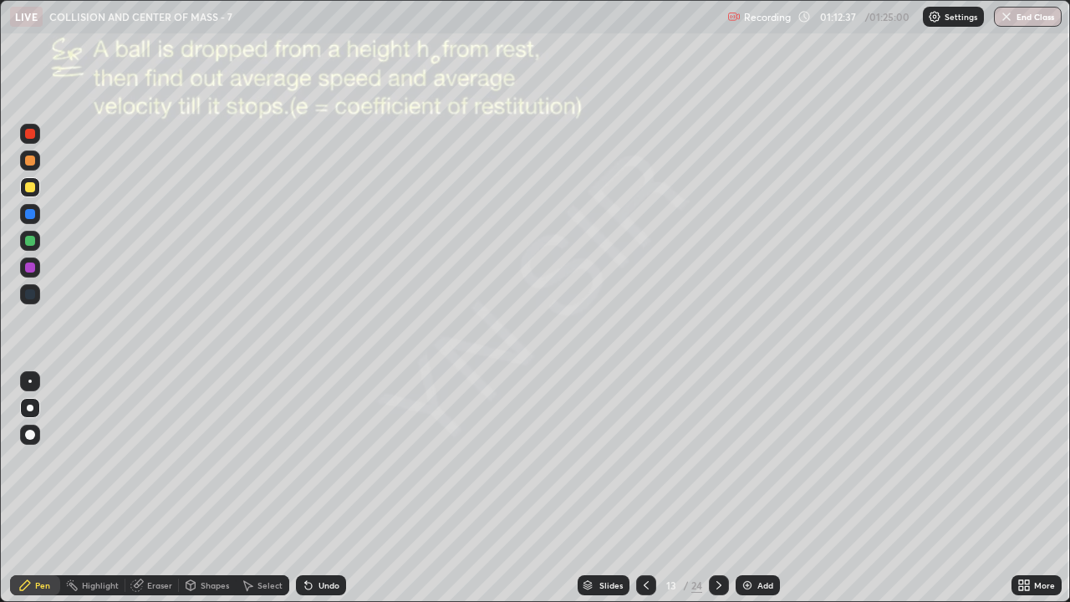
click at [724, 460] on div at bounding box center [719, 585] width 20 height 20
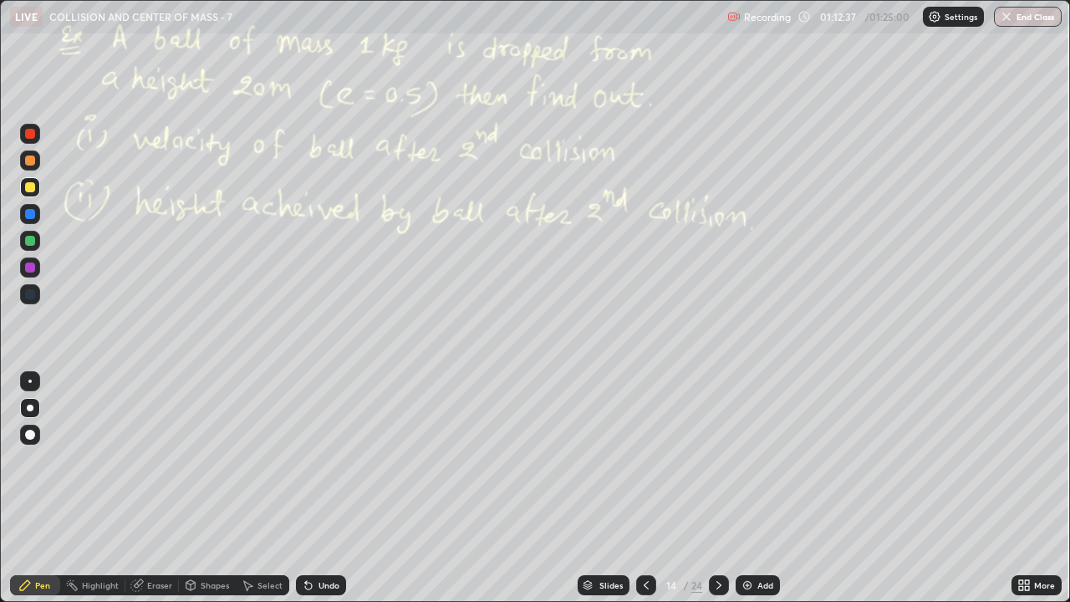
click at [718, 460] on icon at bounding box center [718, 585] width 13 height 13
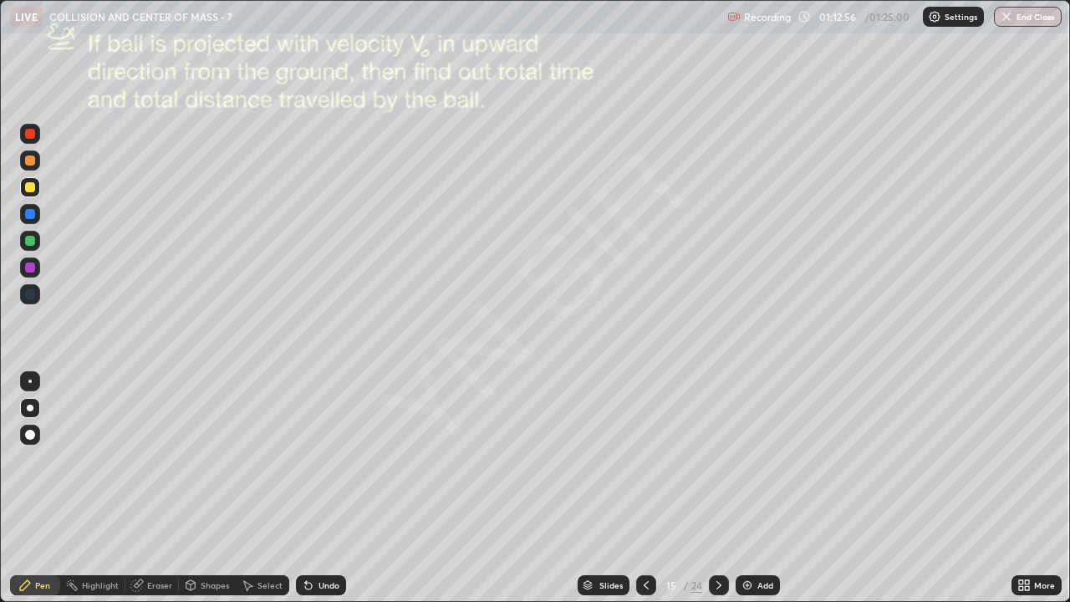
click at [718, 460] on icon at bounding box center [718, 585] width 13 height 13
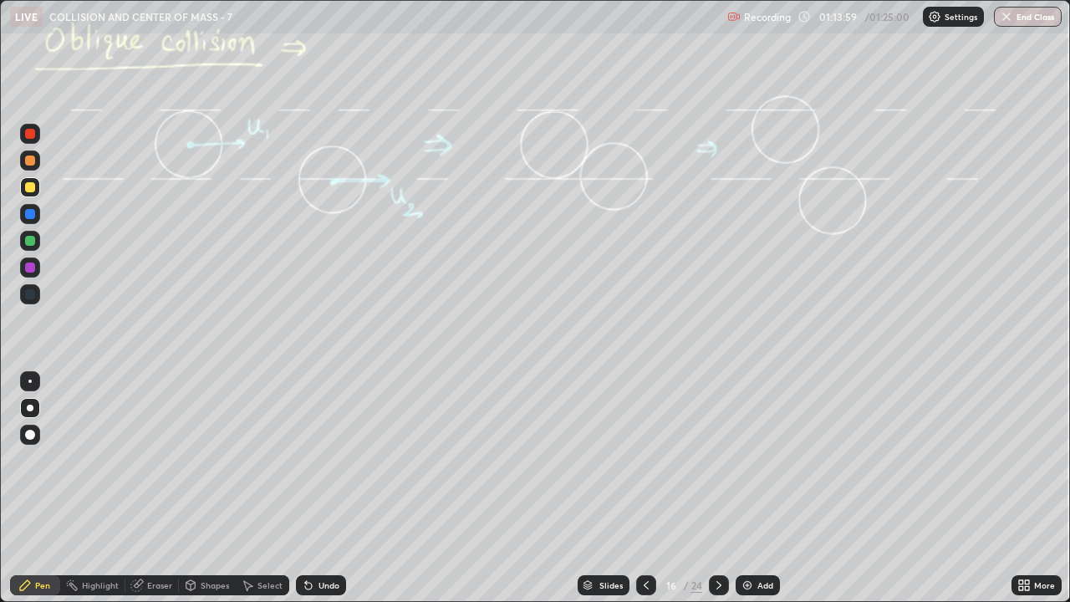
click at [645, 460] on icon at bounding box center [646, 585] width 13 height 13
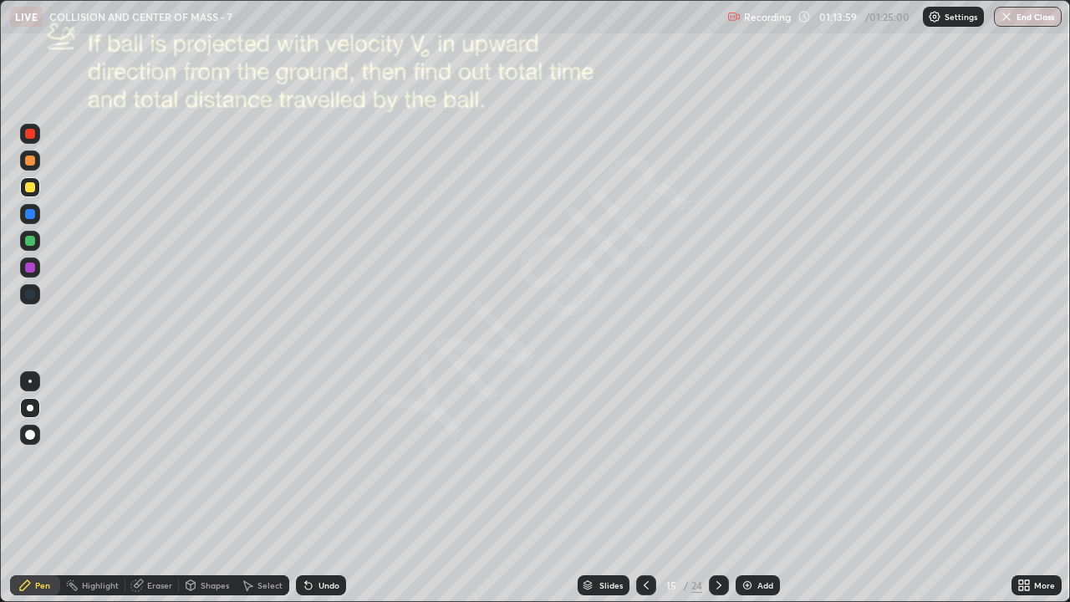
click at [646, 460] on icon at bounding box center [646, 585] width 5 height 8
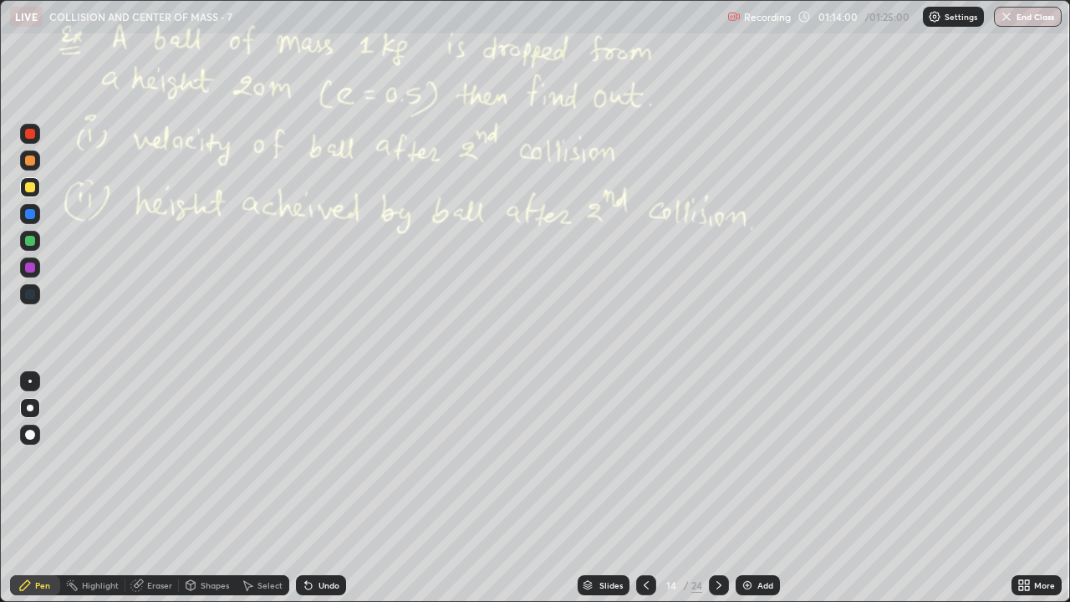
click at [646, 460] on div at bounding box center [646, 585] width 20 height 33
click at [645, 460] on icon at bounding box center [646, 585] width 5 height 8
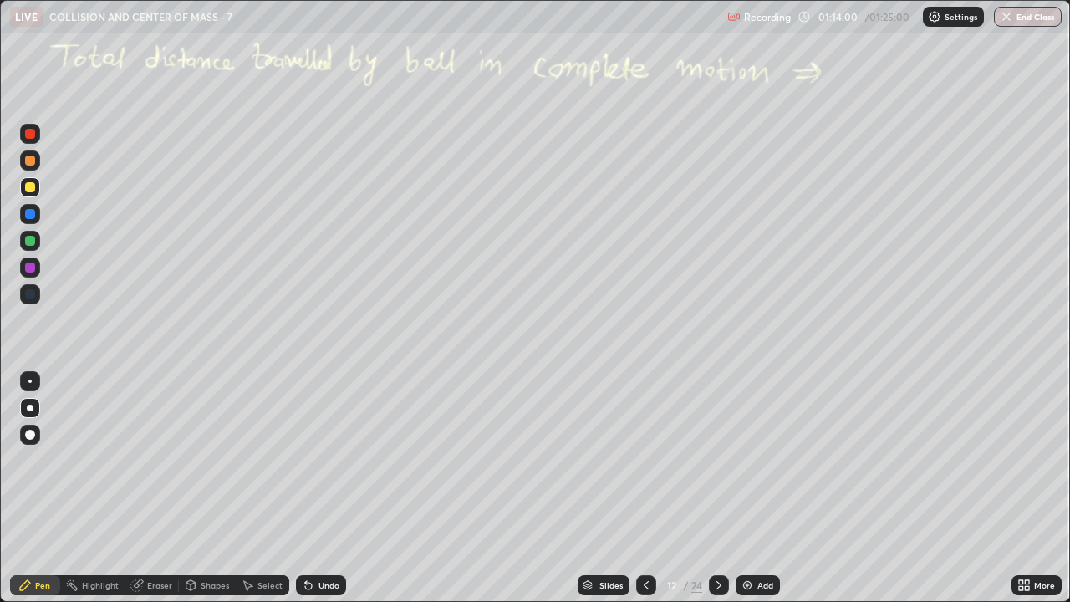
click at [641, 460] on div at bounding box center [646, 585] width 20 height 33
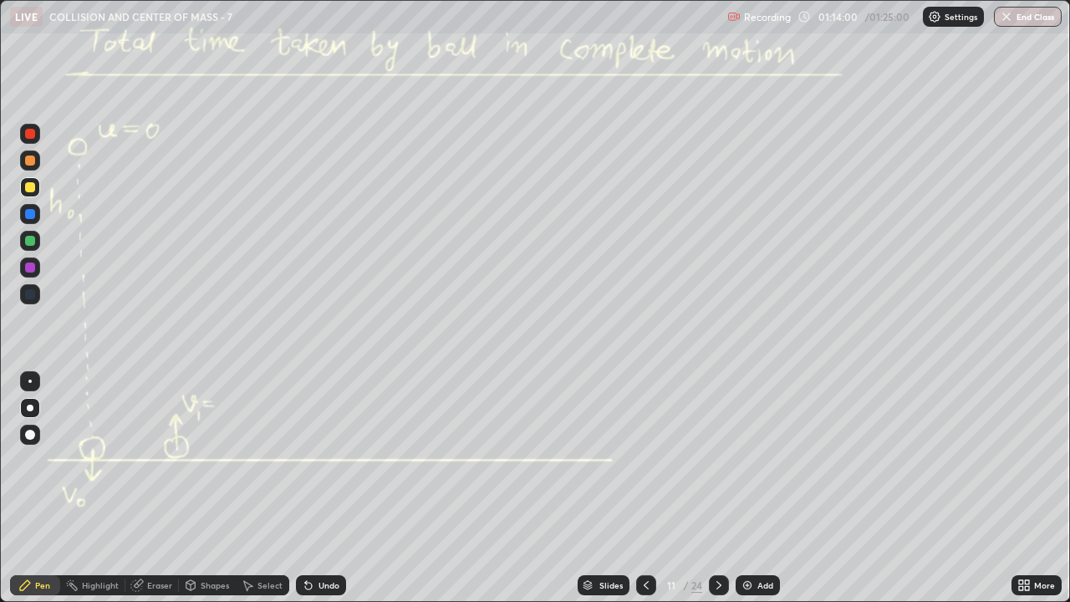
click at [645, 460] on icon at bounding box center [646, 585] width 13 height 13
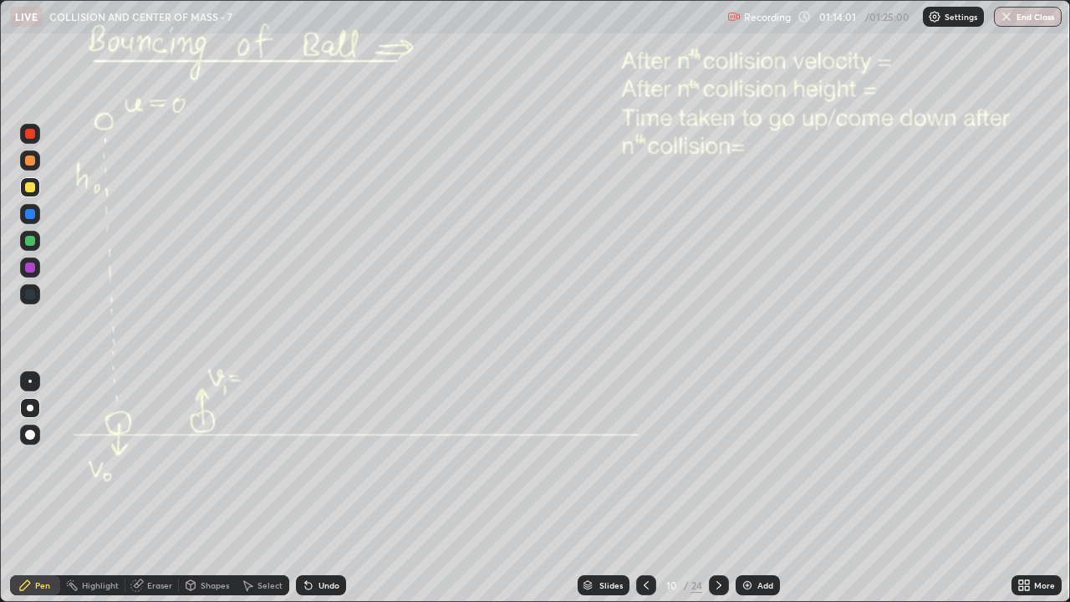
click at [645, 460] on icon at bounding box center [646, 585] width 13 height 13
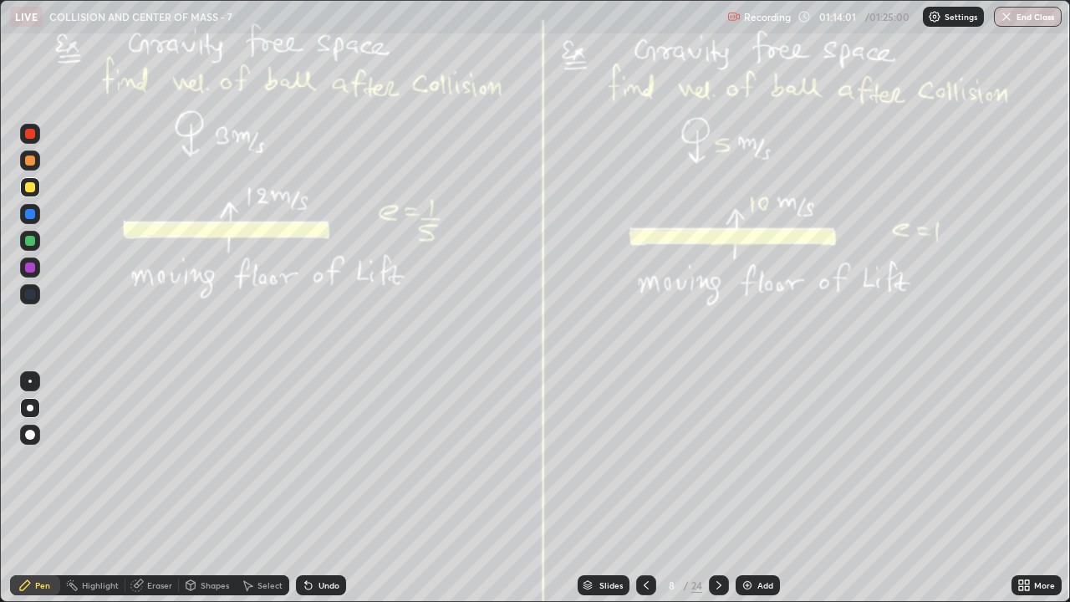
click at [645, 460] on div at bounding box center [646, 585] width 20 height 20
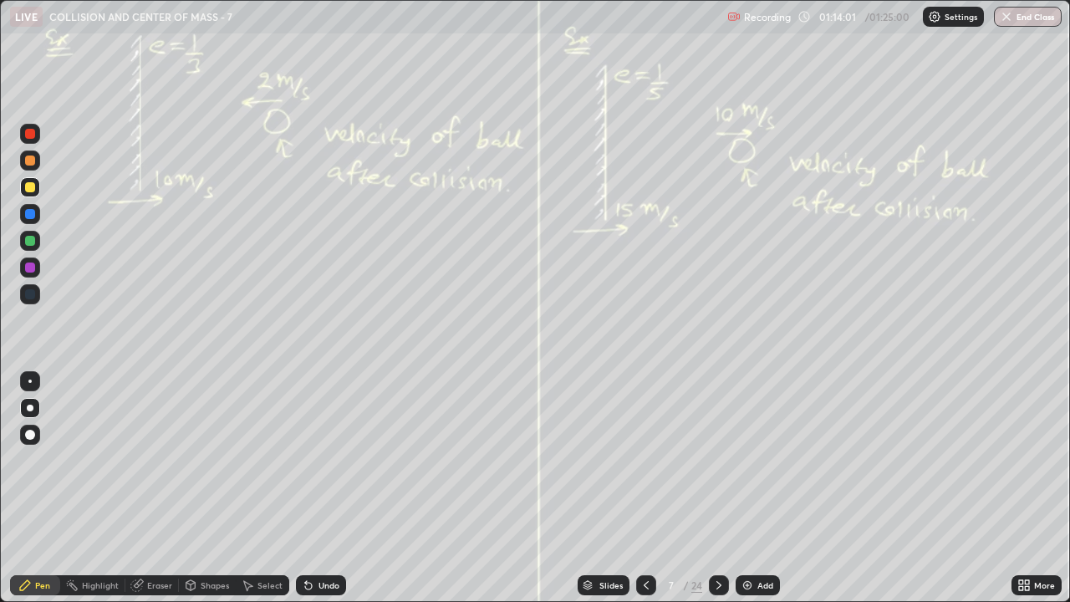
click at [645, 460] on div at bounding box center [646, 585] width 20 height 20
click at [718, 460] on icon at bounding box center [718, 585] width 13 height 13
click at [36, 165] on div at bounding box center [30, 161] width 20 height 20
click at [159, 460] on div "Eraser" at bounding box center [159, 585] width 25 height 8
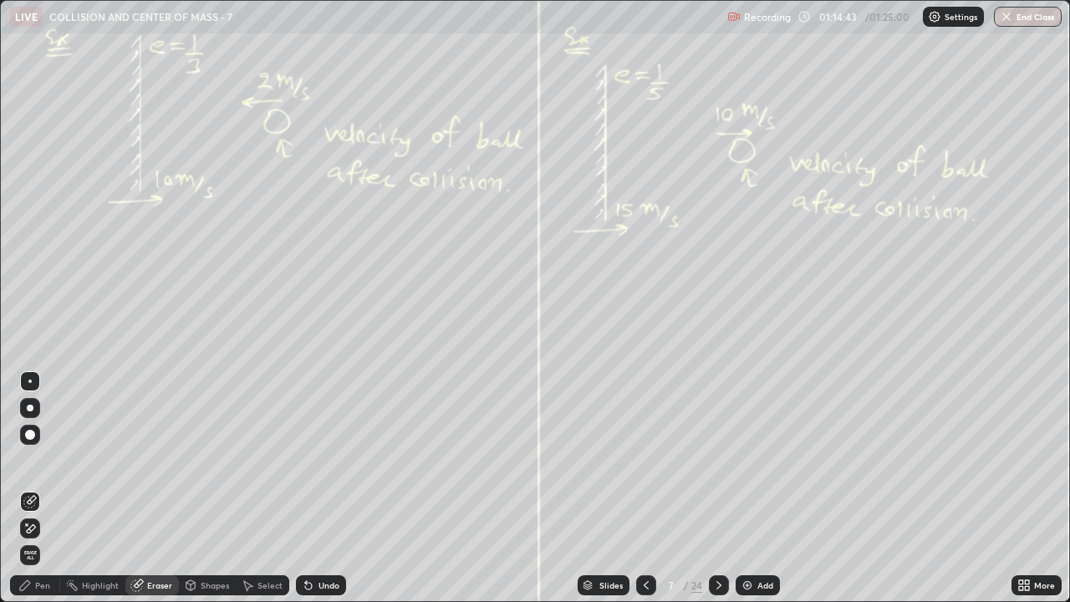
click at [37, 460] on div at bounding box center [30, 528] width 20 height 20
click at [264, 460] on div "Select" at bounding box center [270, 585] width 25 height 8
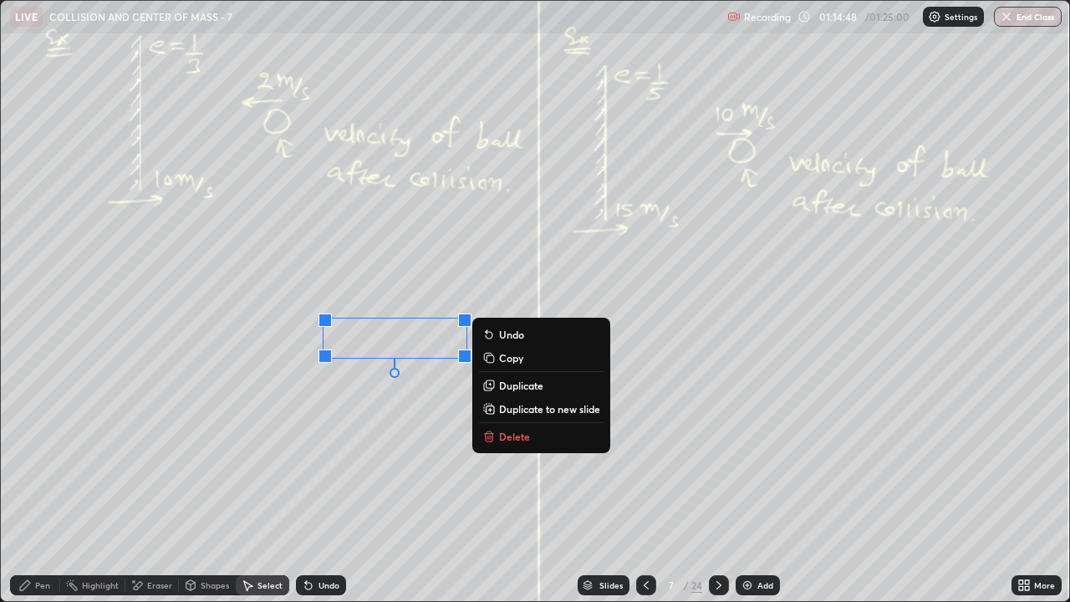
click at [309, 396] on div "0 ° Undo Copy Duplicate Duplicate to new slide Delete" at bounding box center [535, 301] width 1069 height 600
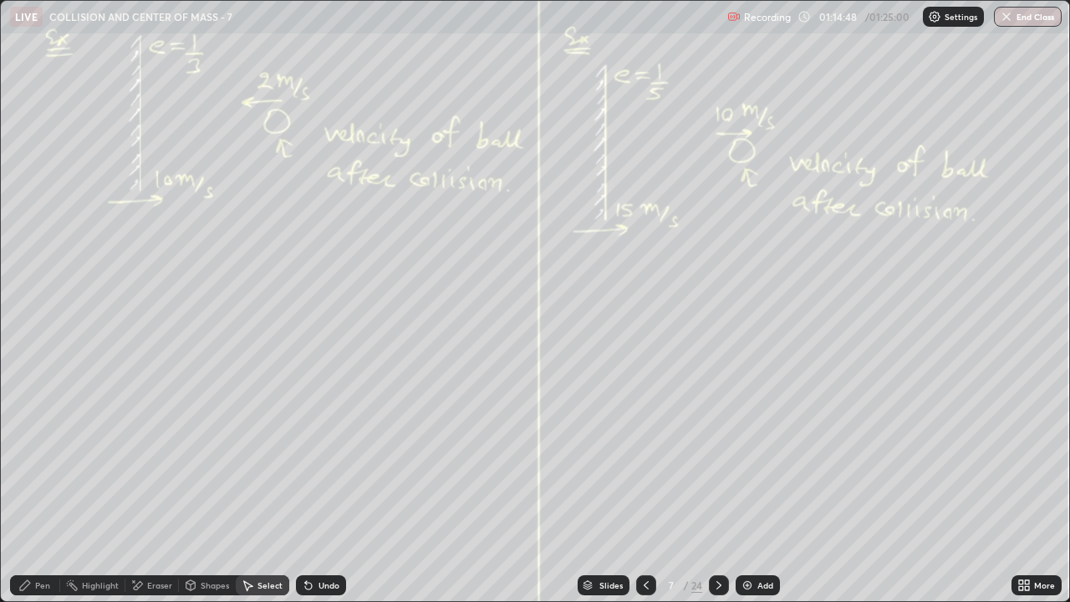
click at [40, 460] on div "Pen" at bounding box center [42, 585] width 15 height 8
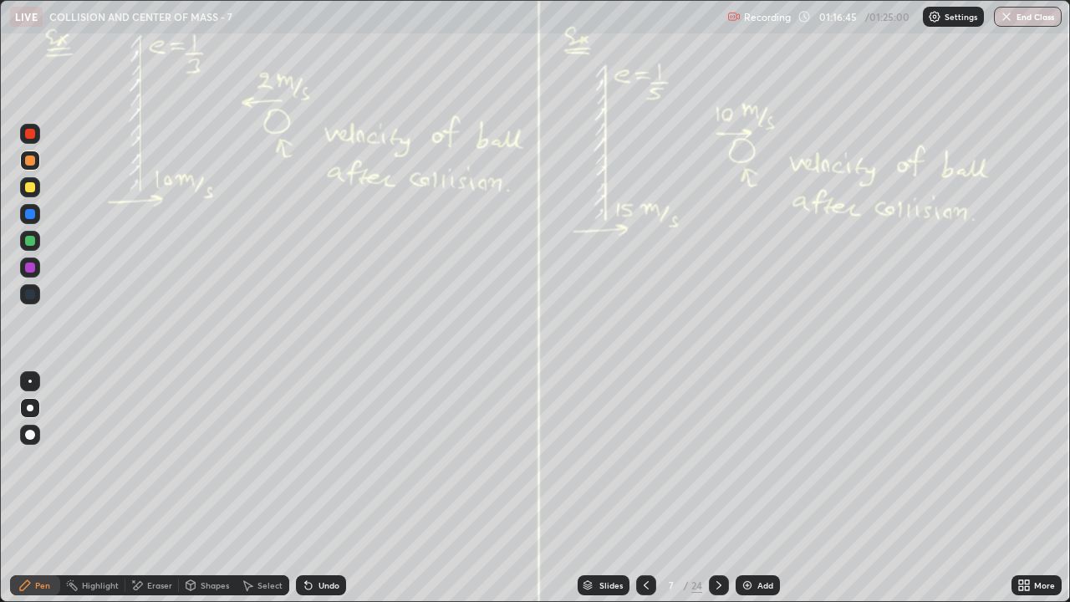
click at [646, 460] on icon at bounding box center [646, 585] width 13 height 13
click at [645, 460] on icon at bounding box center [646, 585] width 13 height 13
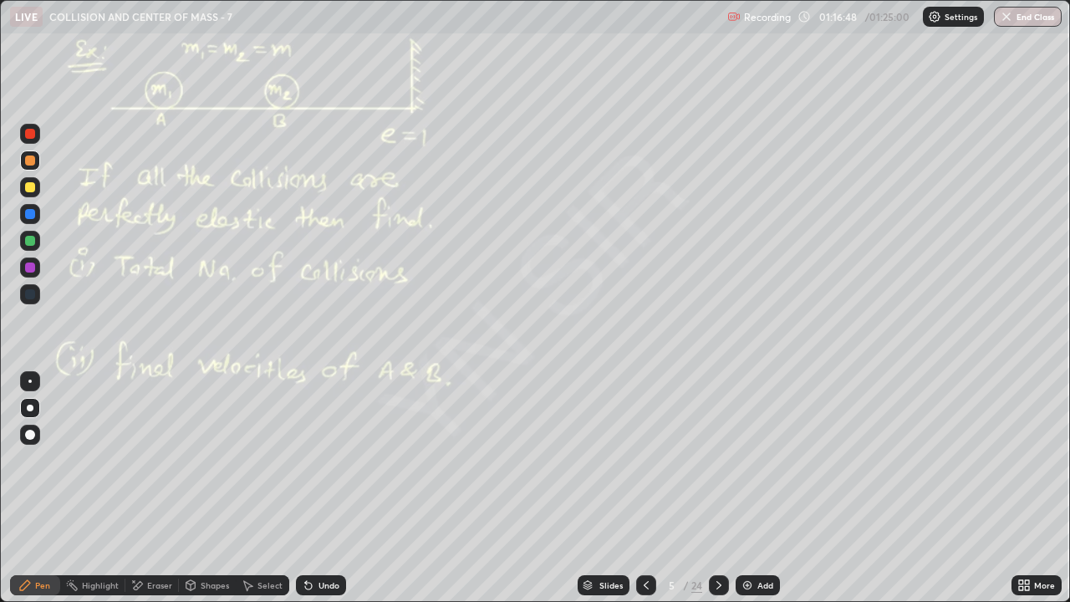
click at [645, 460] on icon at bounding box center [646, 585] width 13 height 13
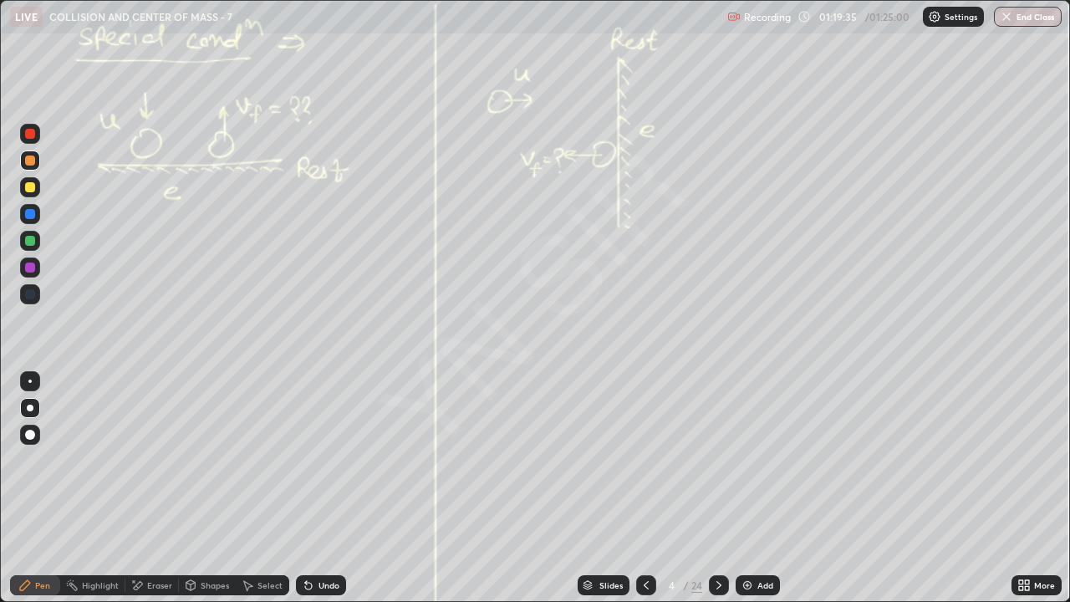
click at [718, 460] on icon at bounding box center [718, 585] width 13 height 13
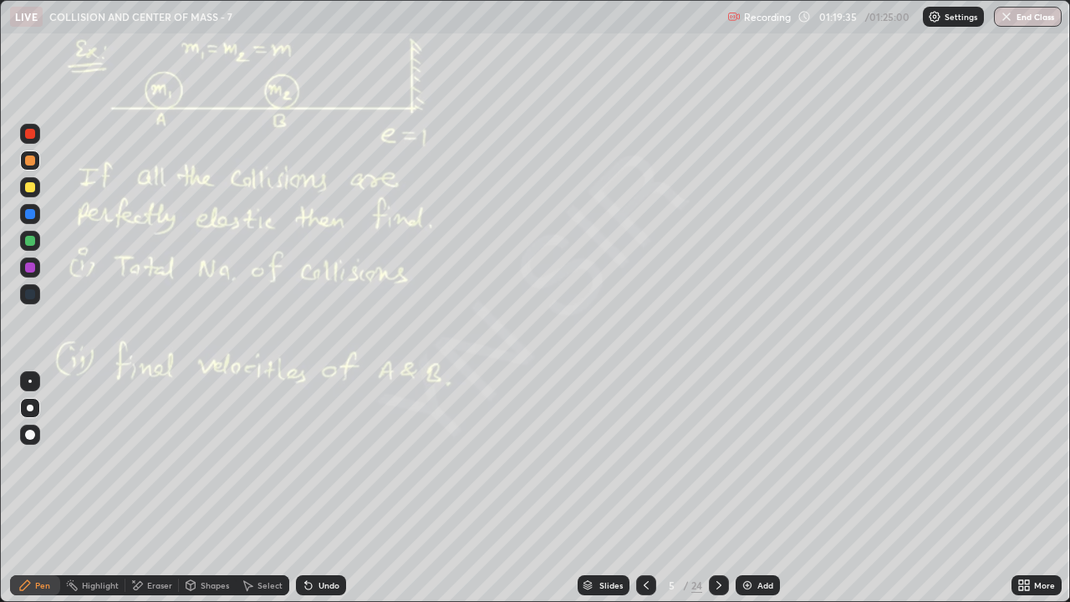
click at [718, 460] on icon at bounding box center [718, 585] width 13 height 13
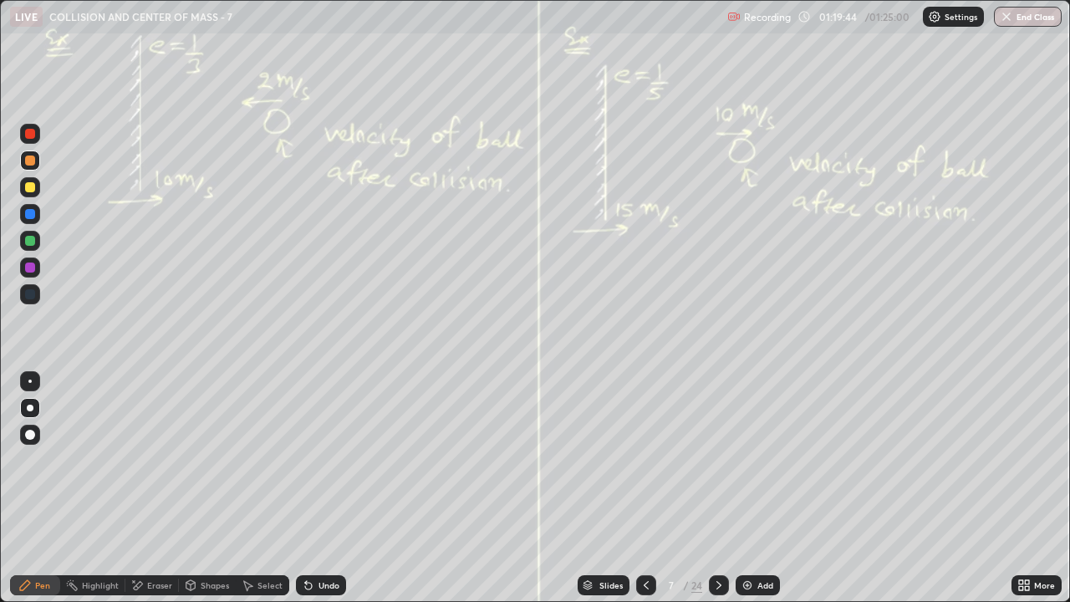
click at [718, 460] on icon at bounding box center [718, 585] width 13 height 13
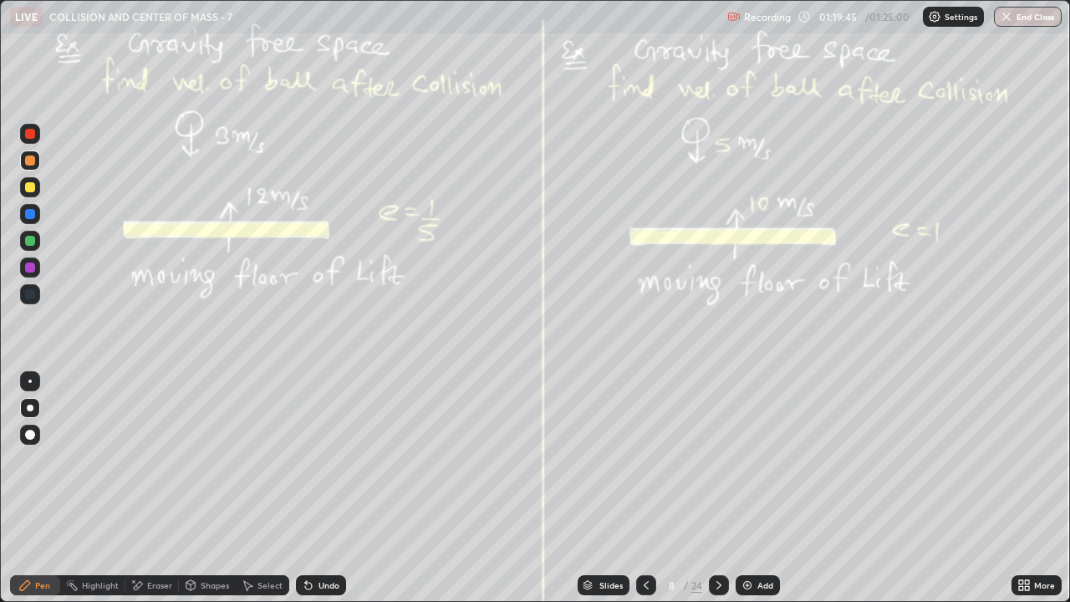
click at [718, 460] on icon at bounding box center [718, 585] width 13 height 13
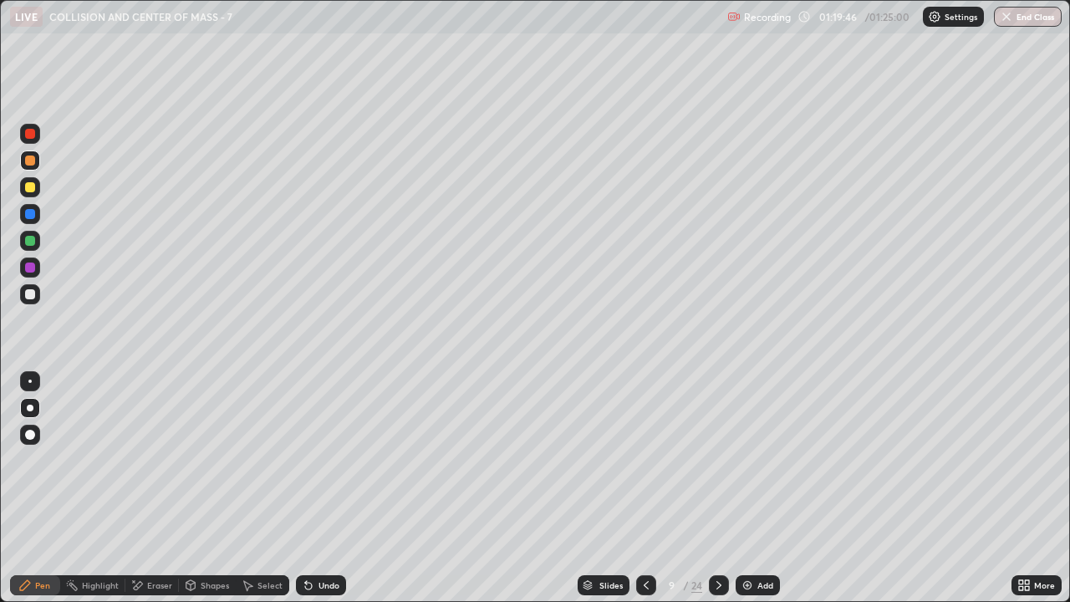
click at [718, 460] on icon at bounding box center [718, 585] width 13 height 13
click at [725, 460] on div at bounding box center [719, 585] width 20 height 20
click at [726, 460] on div at bounding box center [719, 585] width 20 height 20
click at [725, 460] on div at bounding box center [719, 585] width 20 height 20
click at [718, 460] on icon at bounding box center [718, 585] width 13 height 13
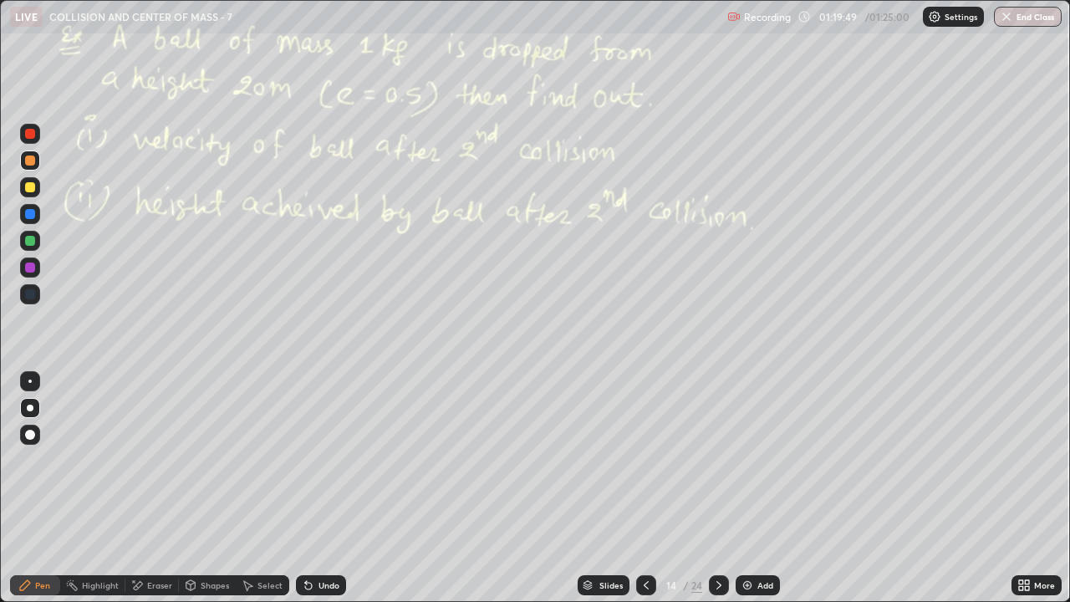
click at [718, 460] on icon at bounding box center [718, 585] width 13 height 13
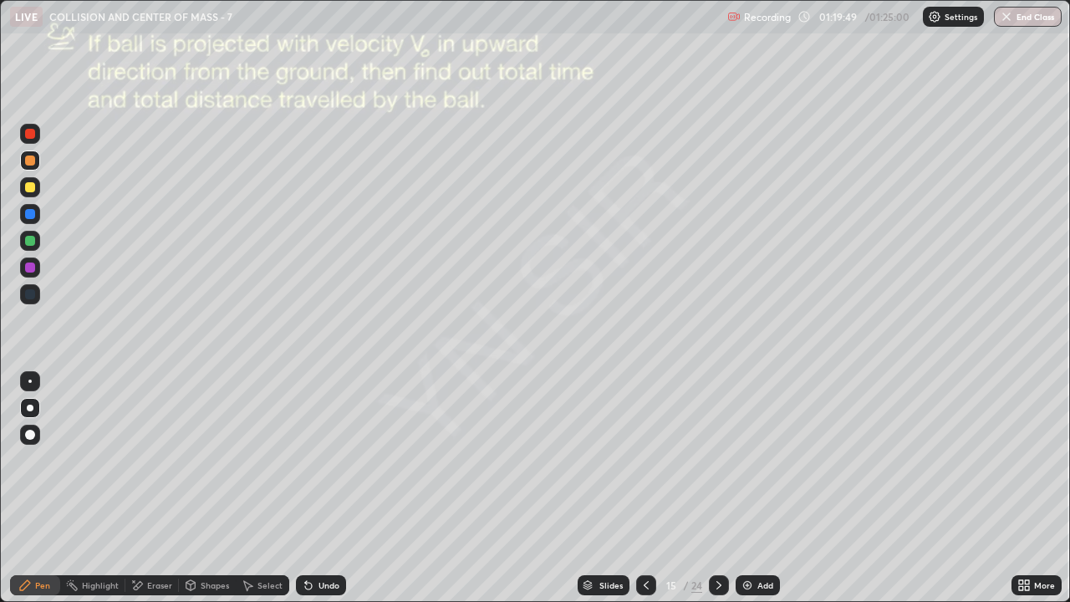
click at [718, 460] on icon at bounding box center [718, 585] width 13 height 13
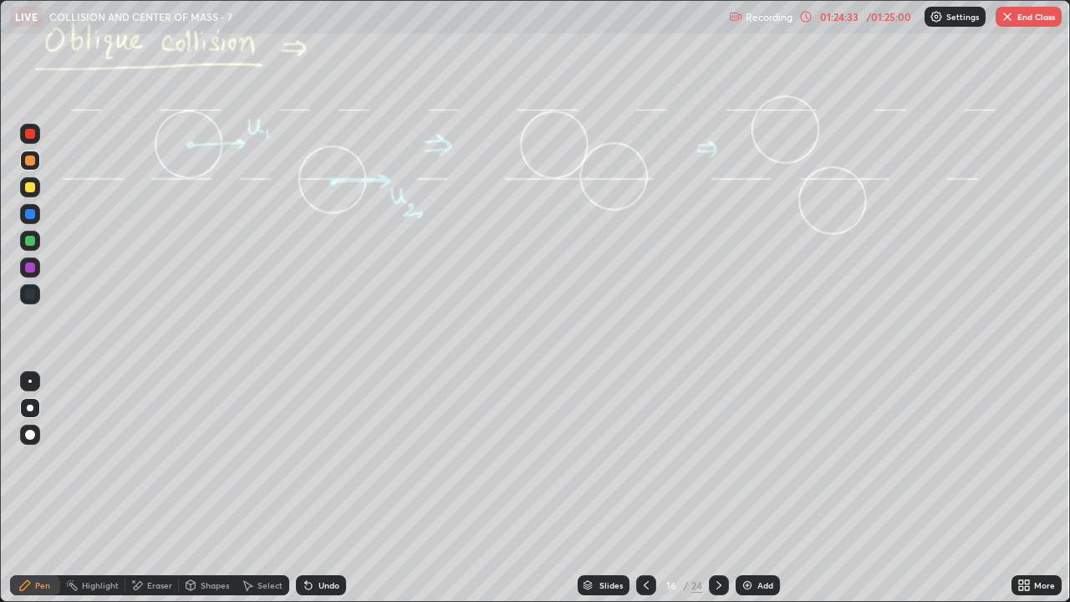
click at [1025, 10] on button "End Class" at bounding box center [1029, 17] width 66 height 20
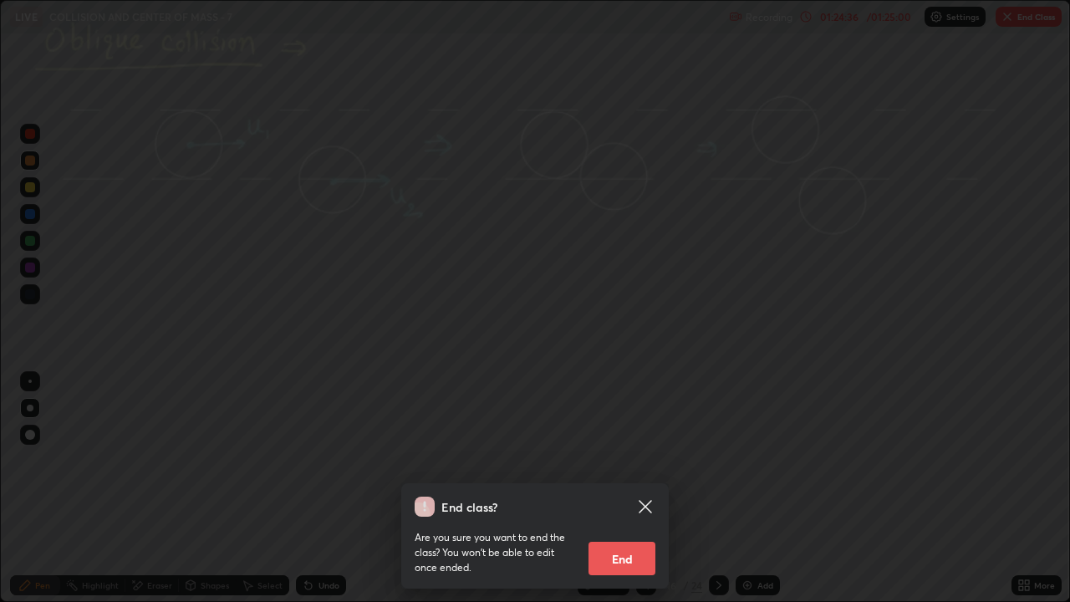
click at [648, 460] on icon at bounding box center [646, 507] width 20 height 20
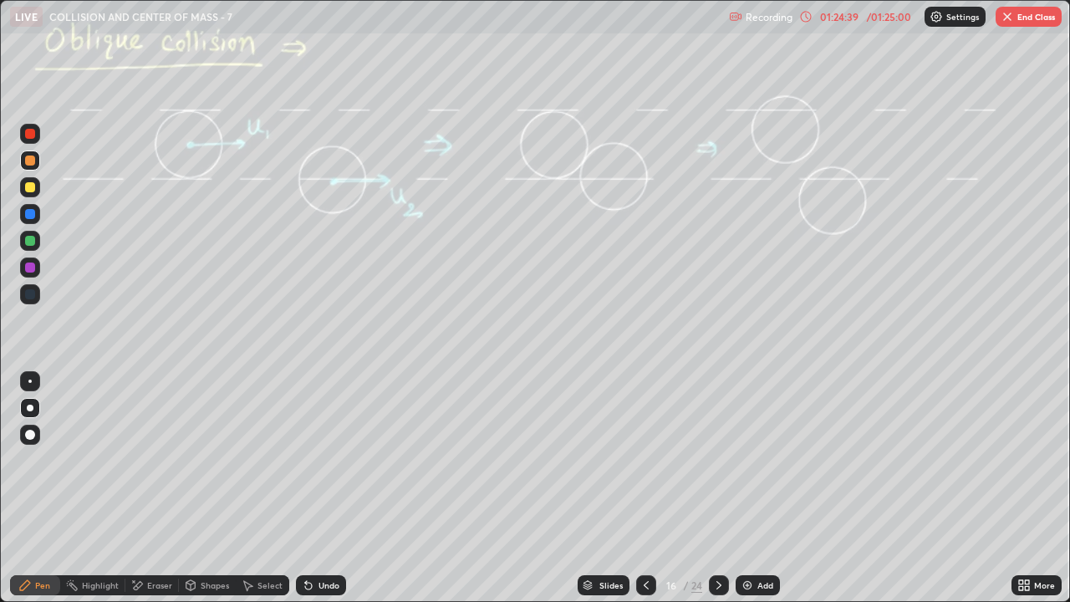
click at [644, 460] on icon at bounding box center [646, 585] width 13 height 13
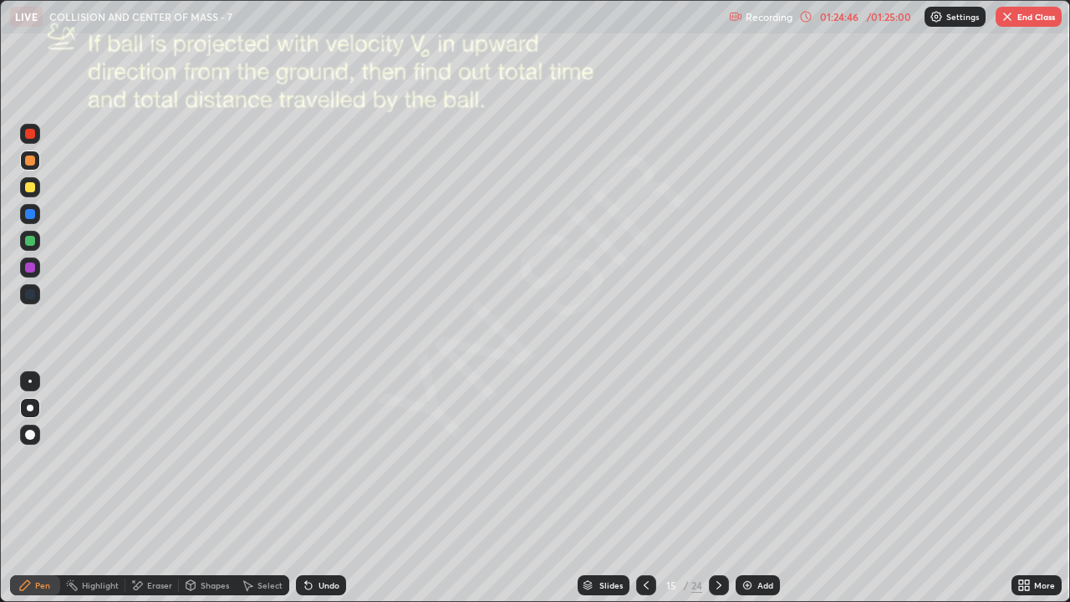
click at [643, 460] on icon at bounding box center [646, 585] width 13 height 13
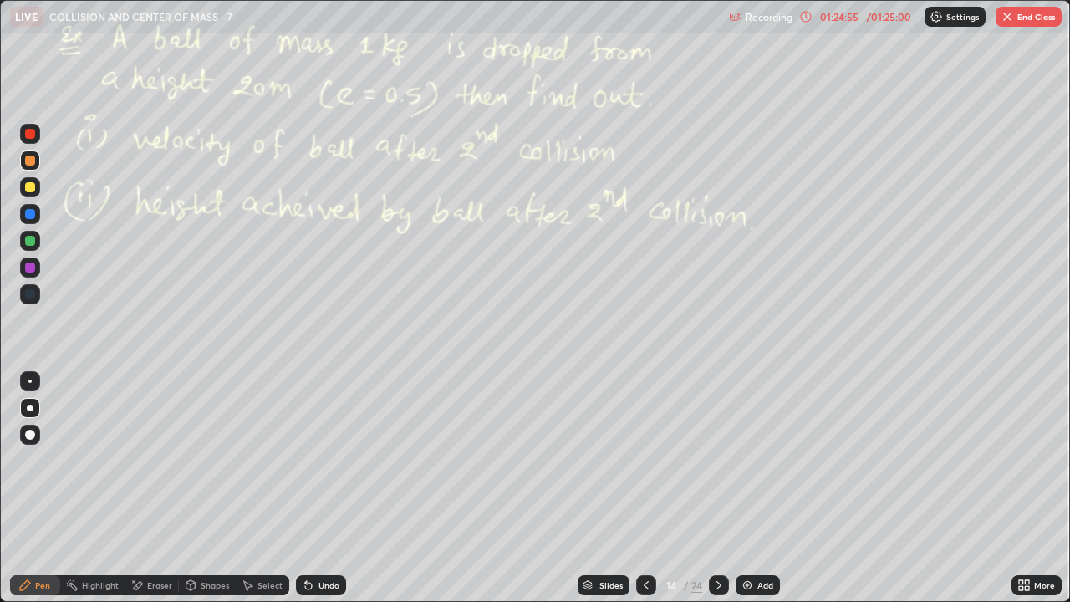
click at [646, 460] on icon at bounding box center [646, 585] width 13 height 13
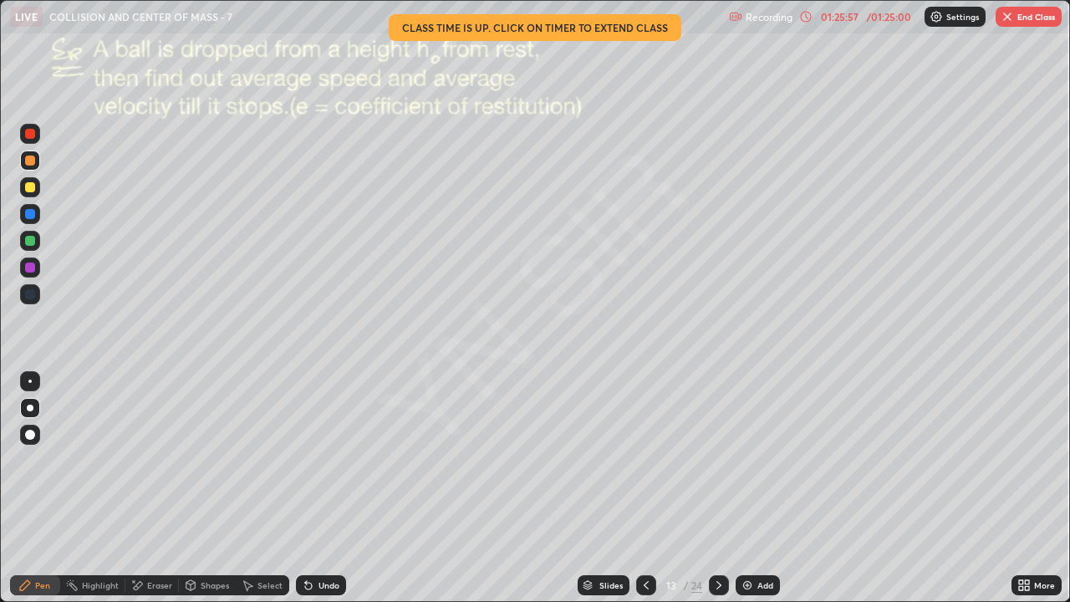
click at [645, 460] on icon at bounding box center [646, 585] width 13 height 13
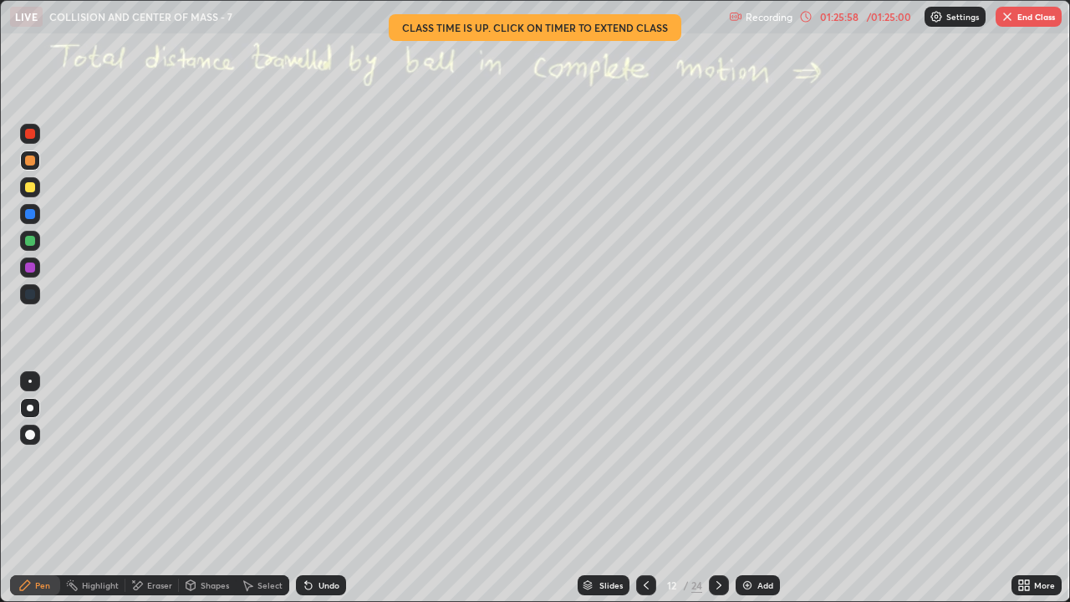
click at [645, 460] on icon at bounding box center [646, 585] width 13 height 13
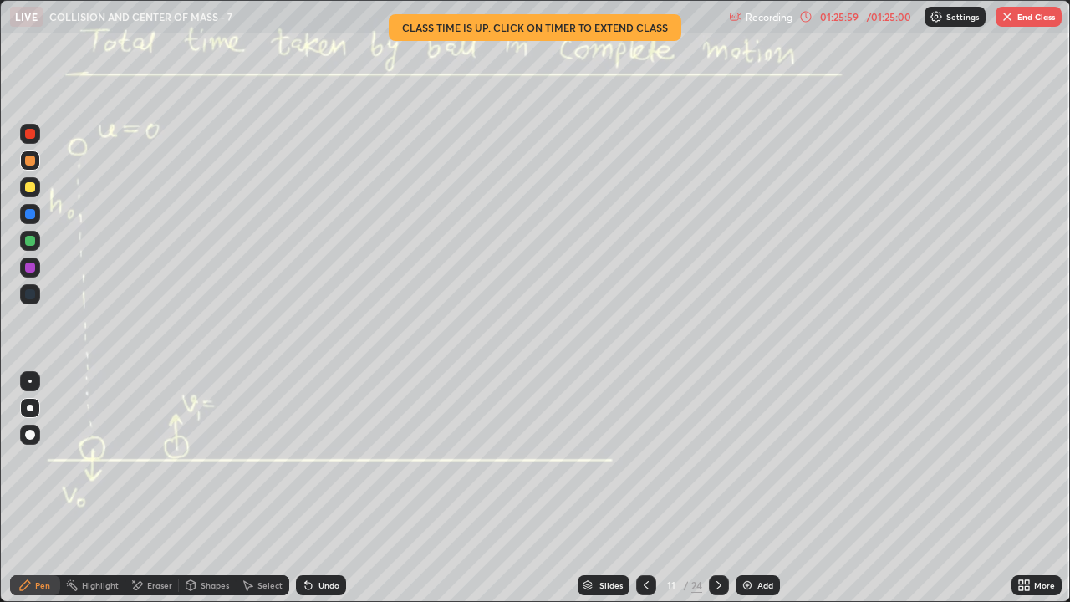
click at [645, 460] on icon at bounding box center [646, 585] width 13 height 13
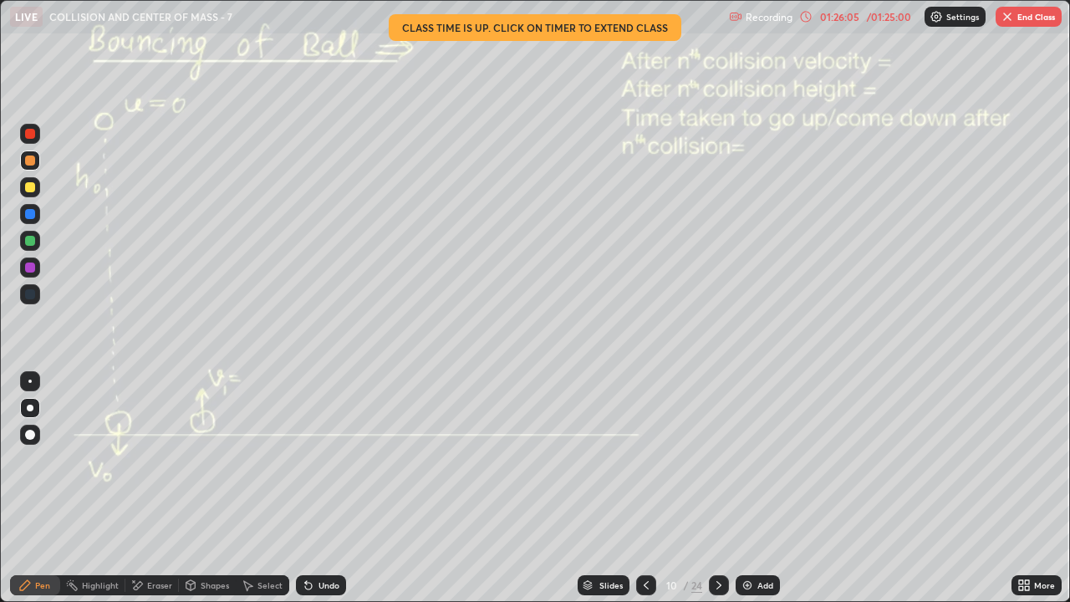
click at [646, 460] on icon at bounding box center [646, 585] width 13 height 13
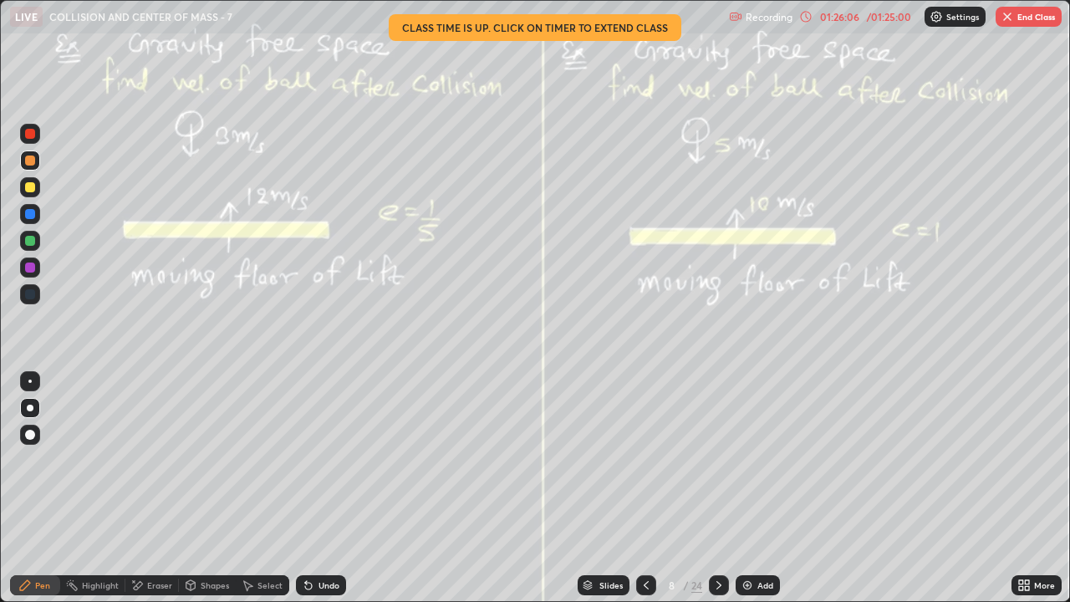
click at [645, 460] on icon at bounding box center [646, 585] width 13 height 13
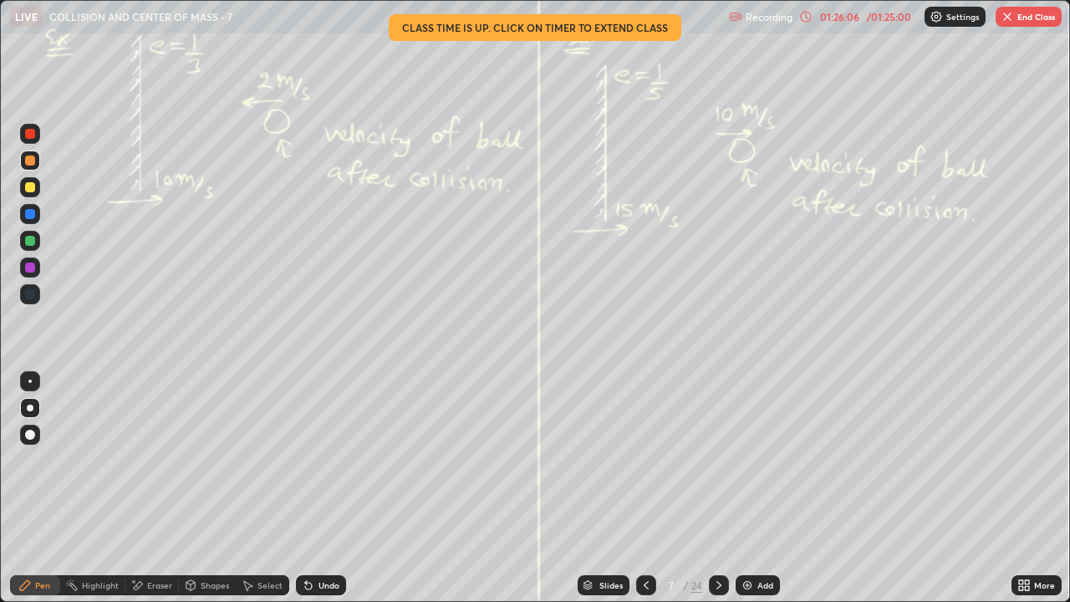
click at [652, 460] on div at bounding box center [646, 585] width 20 height 20
click at [645, 460] on icon at bounding box center [646, 585] width 13 height 13
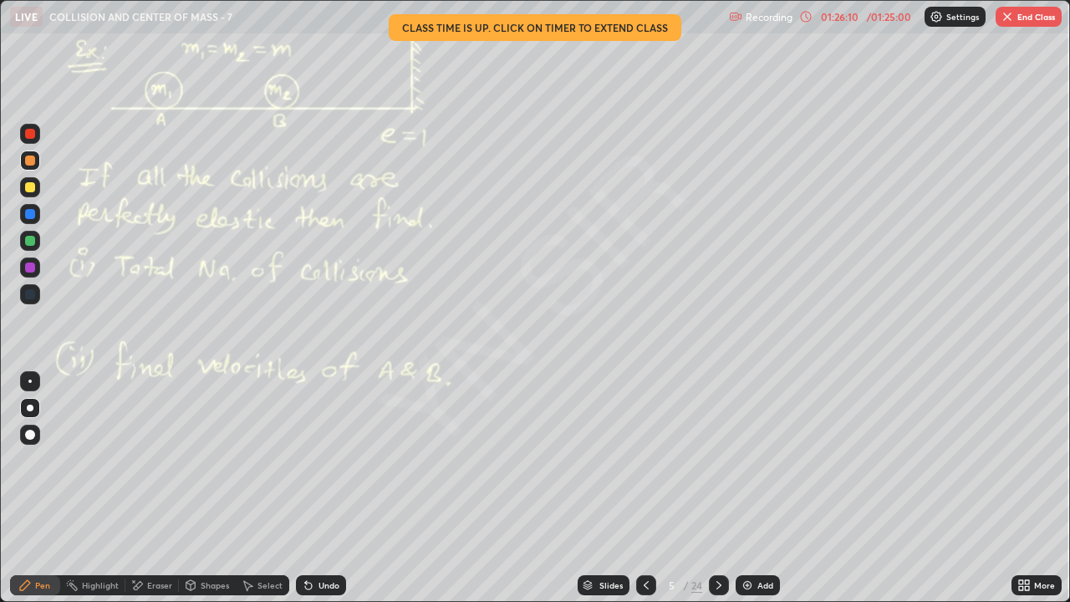
click at [645, 460] on icon at bounding box center [646, 585] width 13 height 13
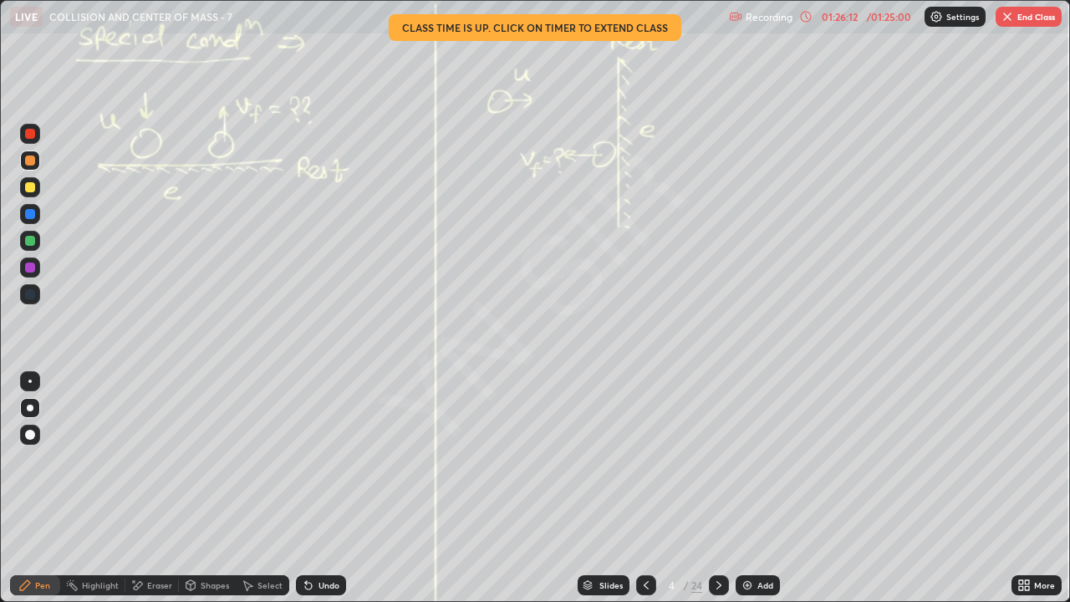
click at [645, 460] on icon at bounding box center [646, 585] width 13 height 13
click at [718, 460] on icon at bounding box center [718, 585] width 13 height 13
click at [1021, 19] on button "End Class" at bounding box center [1029, 17] width 66 height 20
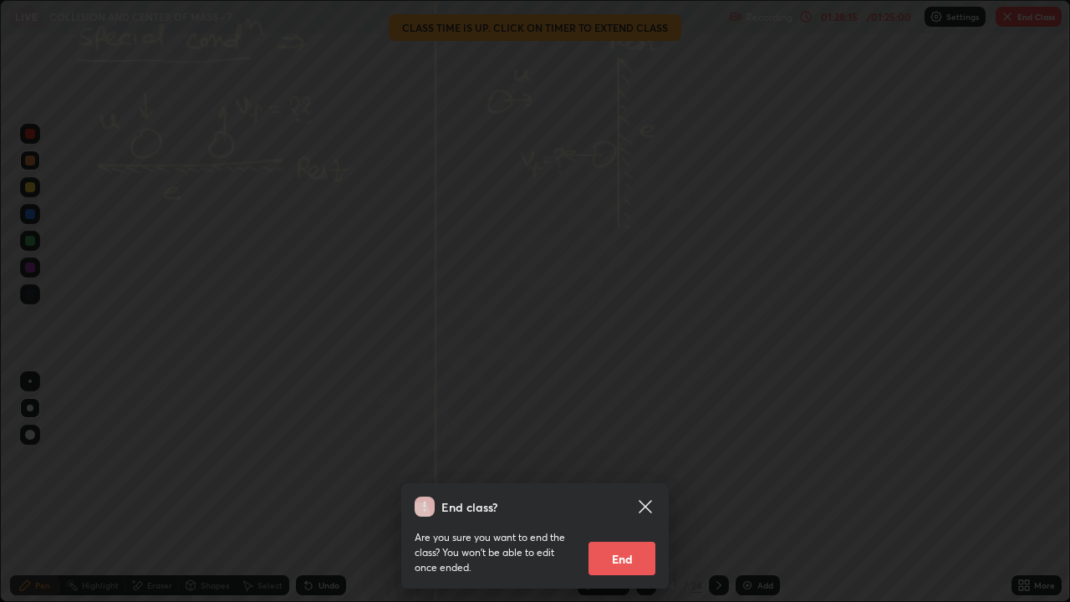
click at [733, 460] on div "End class? Are you sure you want to end the class? You won’t be able to edit on…" at bounding box center [535, 301] width 1070 height 602
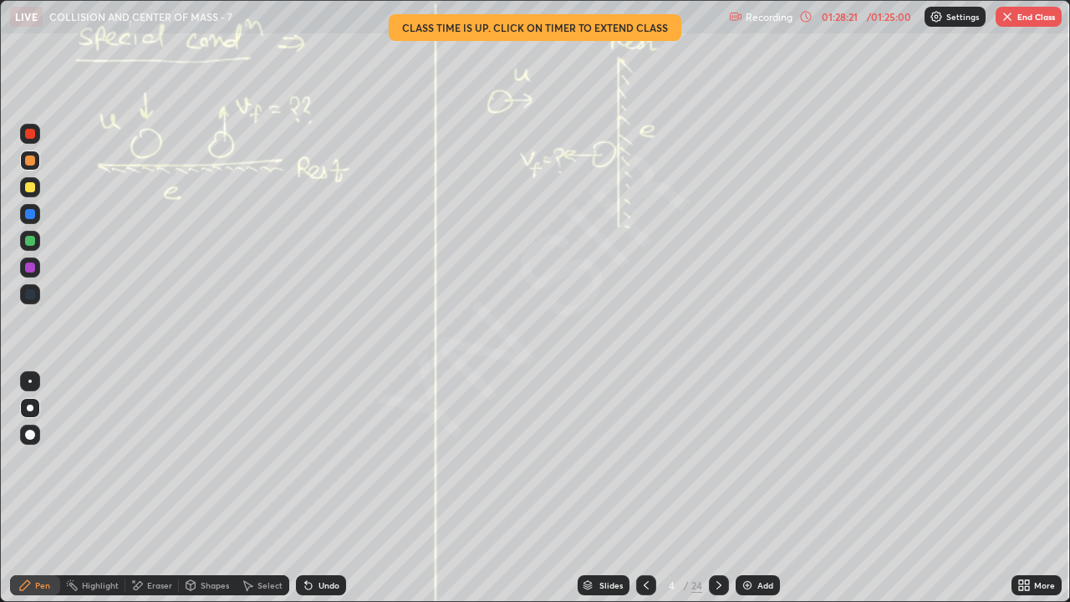
click at [1006, 16] on img "button" at bounding box center [1007, 16] width 13 height 13
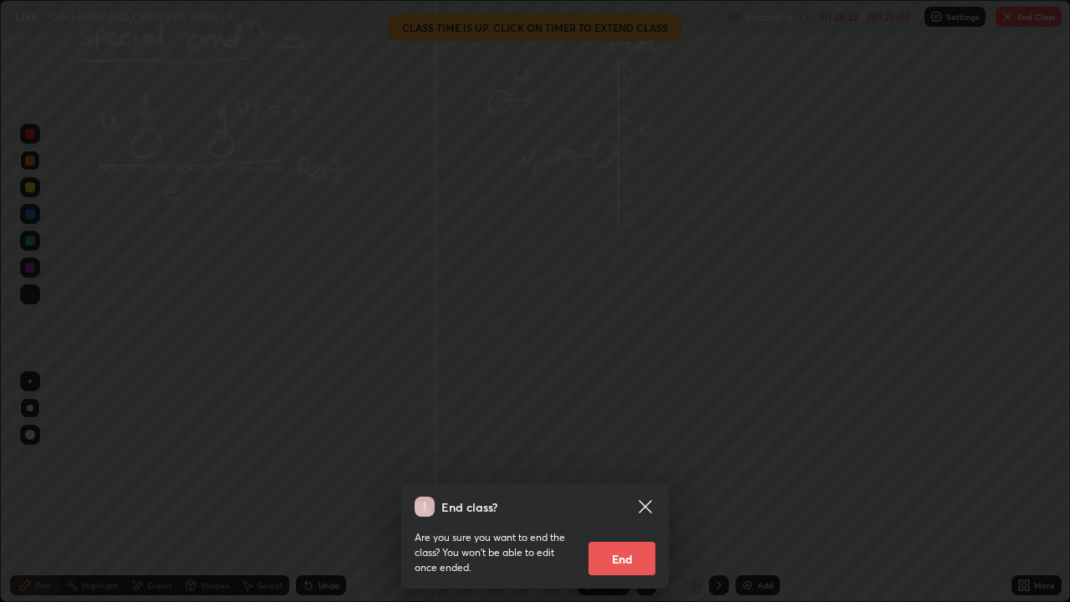
click at [625, 460] on button "End" at bounding box center [622, 558] width 67 height 33
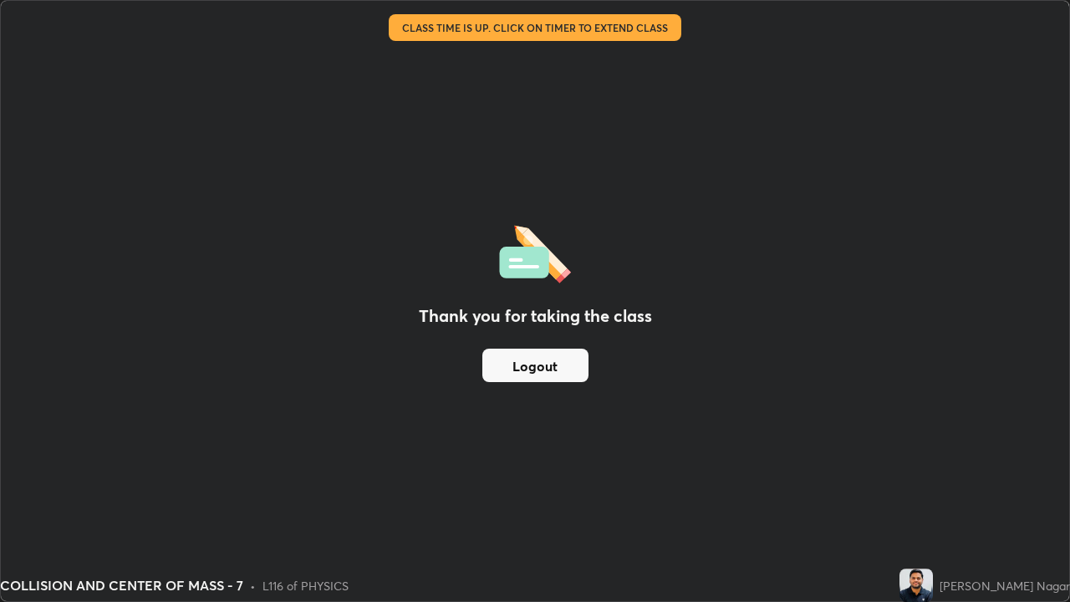
click at [571, 365] on button "Logout" at bounding box center [536, 365] width 106 height 33
click at [570, 367] on button "Logout" at bounding box center [536, 365] width 106 height 33
click at [570, 369] on button "Logout" at bounding box center [536, 365] width 106 height 33
